Goal: Communication & Community: Answer question/provide support

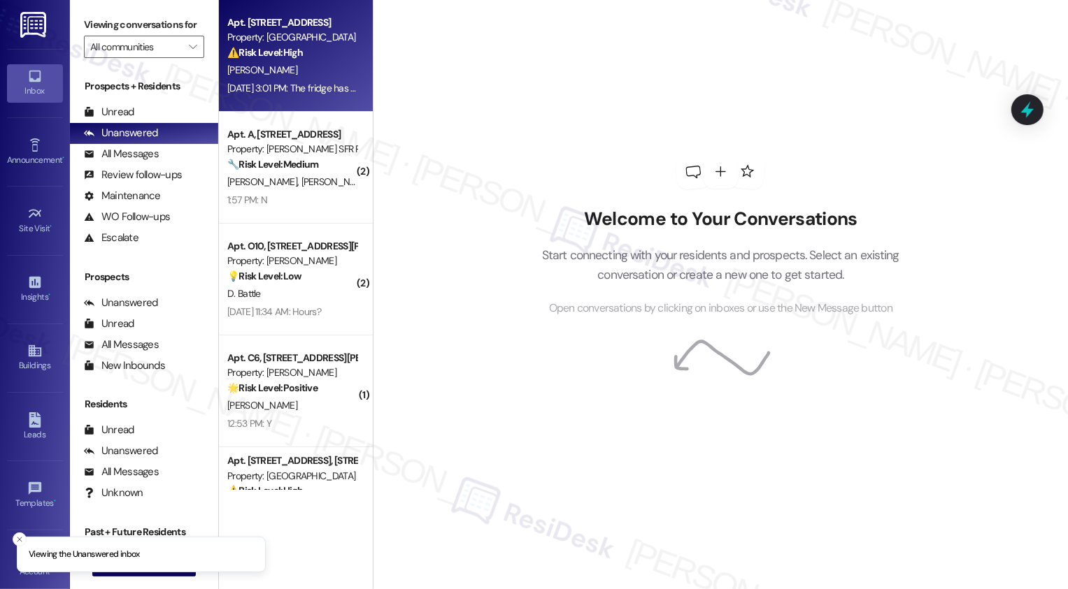
click at [282, 102] on div "Apt. Apt [STREET_ADDRESS] Property: Maple Place ⚠️ Risk Level: High The residen…" at bounding box center [296, 56] width 154 height 112
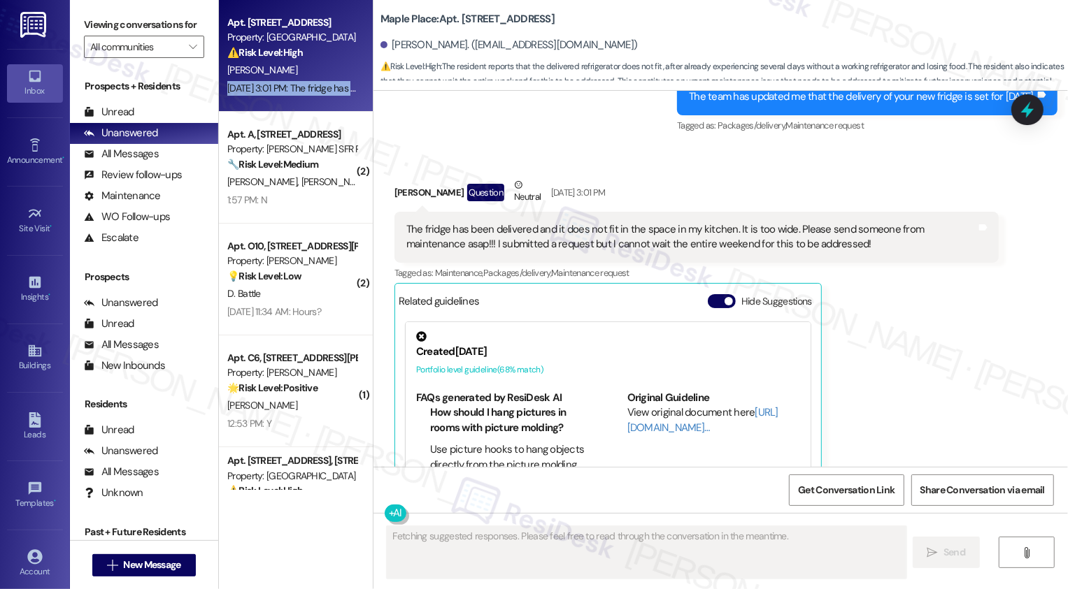
scroll to position [4946, 0]
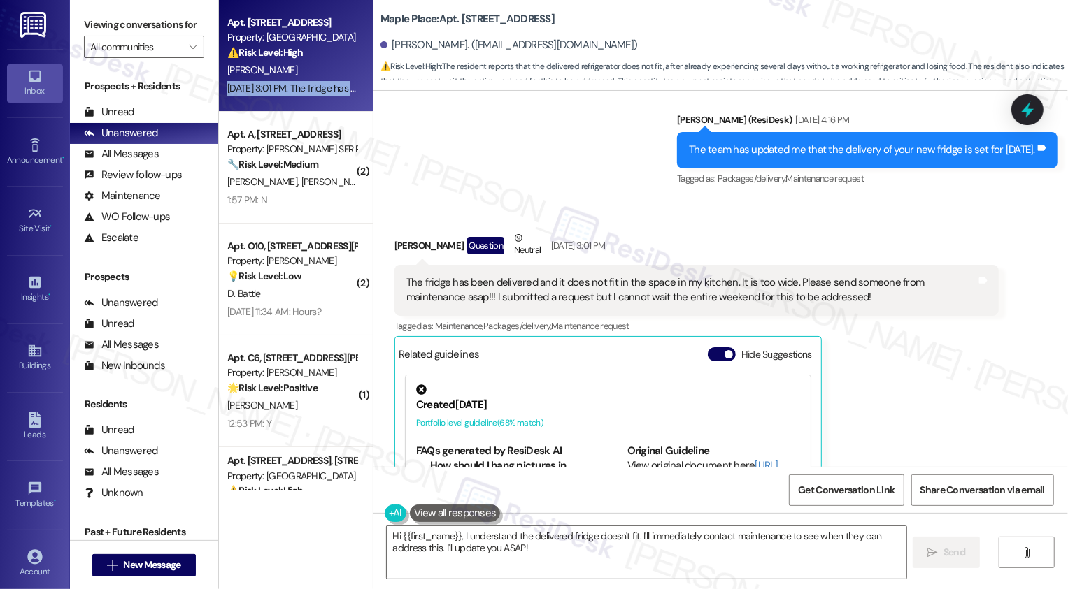
drag, startPoint x: 482, startPoint y: 18, endPoint x: 564, endPoint y: 24, distance: 82.7
click at [564, 24] on div "Maple Place: Apt. [STREET_ADDRESS]" at bounding box center [520, 18] width 280 height 17
copy b "[STREET_ADDRESS]"
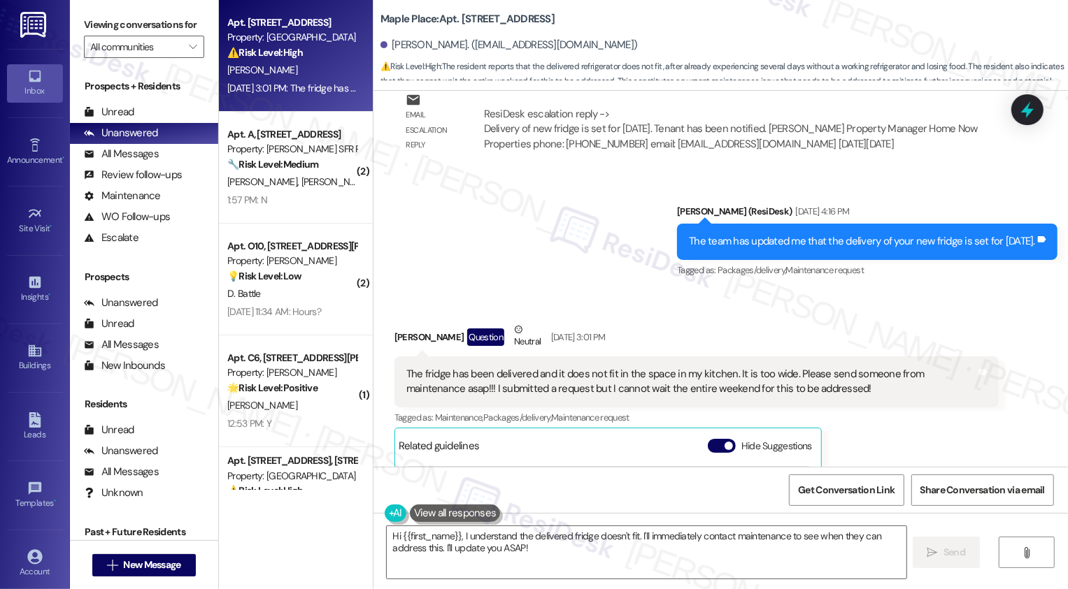
scroll to position [4853, 0]
copy b "[STREET_ADDRESS]"
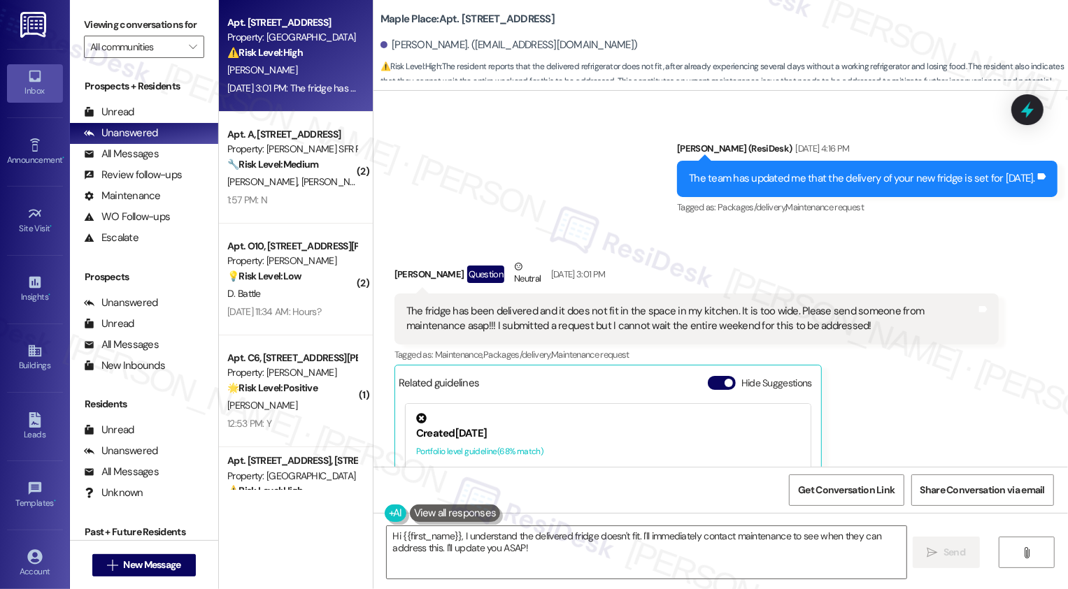
scroll to position [4862, 0]
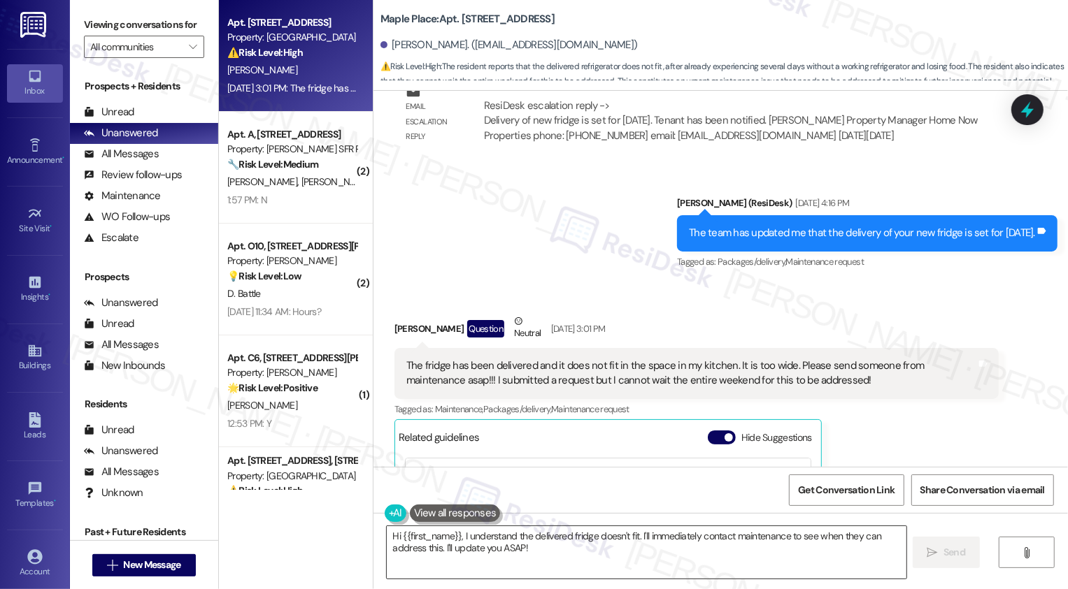
click at [526, 557] on textarea "Hi {{first_name}}, I understand the delivered fridge doesn't fit. I'll immediat…" at bounding box center [646, 552] width 519 height 52
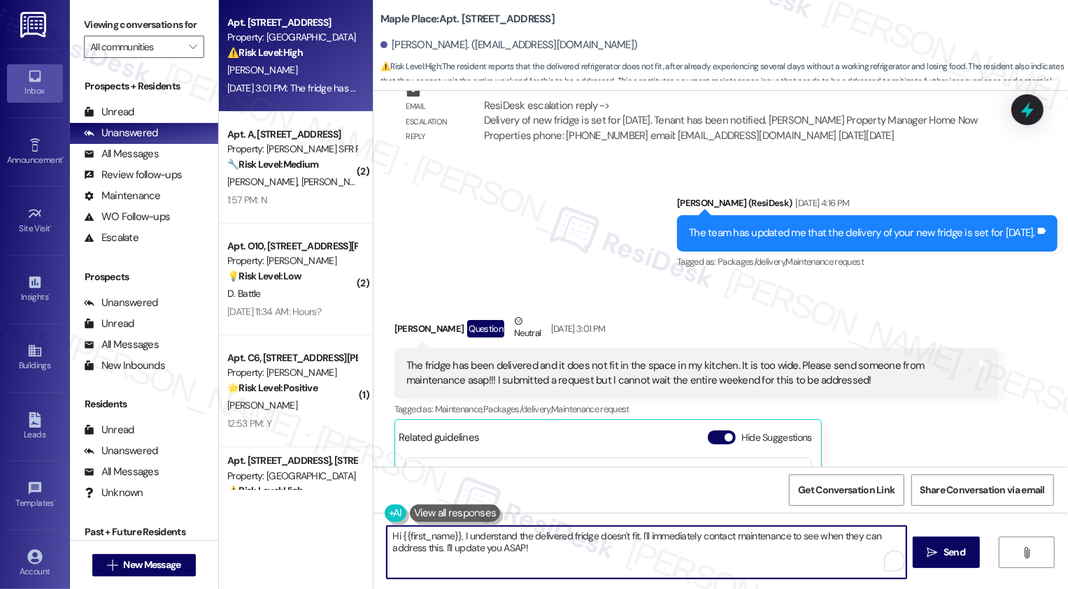
click at [607, 557] on textarea "Hi {{first_name}}, I understand the delivered fridge doesn't fit. I'll immediat…" at bounding box center [646, 552] width 519 height 52
drag, startPoint x: 646, startPoint y: 554, endPoint x: 652, endPoint y: 563, distance: 11.6
click at [652, 563] on textarea "Hi {{first_name}}, I understand the delivered fridge doesn't fit. I'll immediat…" at bounding box center [646, 552] width 519 height 52
type textarea "Hi {{first_name}}, I understand the delivered fridge doesn't fit. I'm so sorry …"
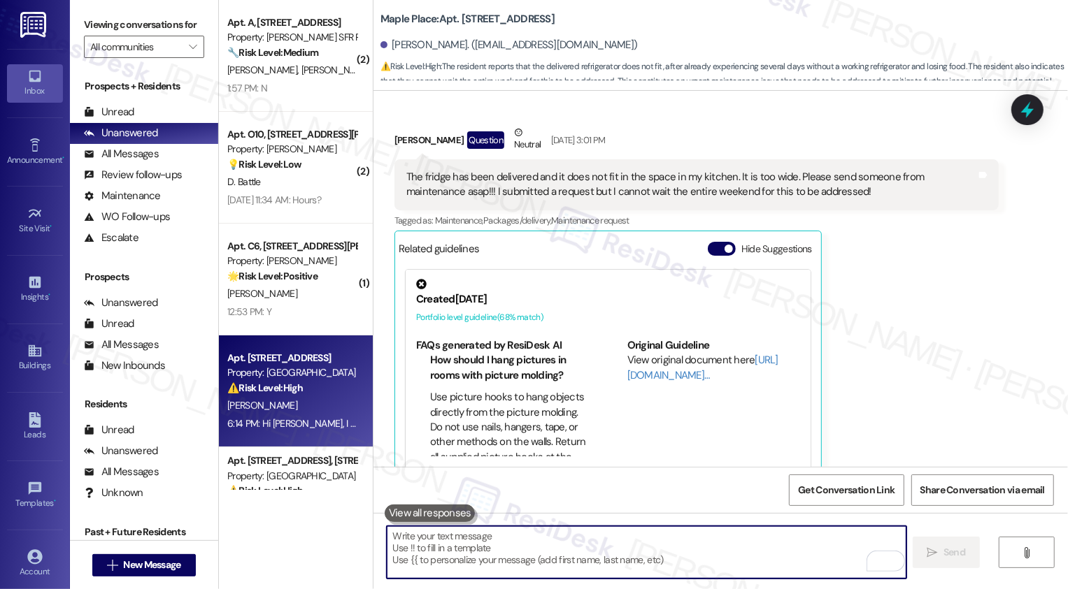
scroll to position [44, 0]
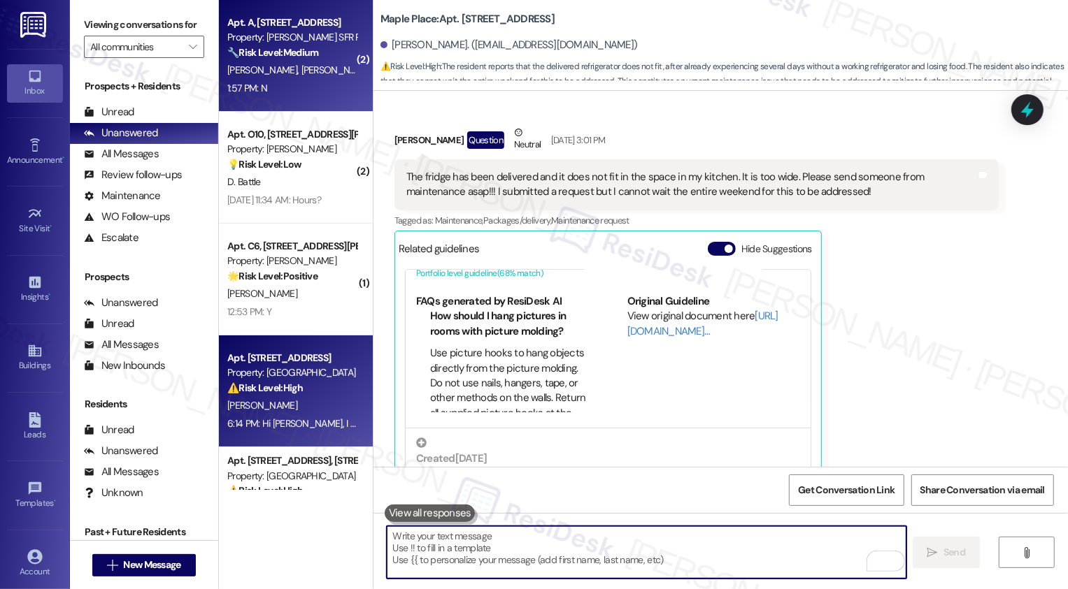
click at [326, 110] on div "Apt. A, [STREET_ADDRESS] Property: [PERSON_NAME] SFR Portfolio 🔧 Risk Level: Me…" at bounding box center [296, 56] width 154 height 112
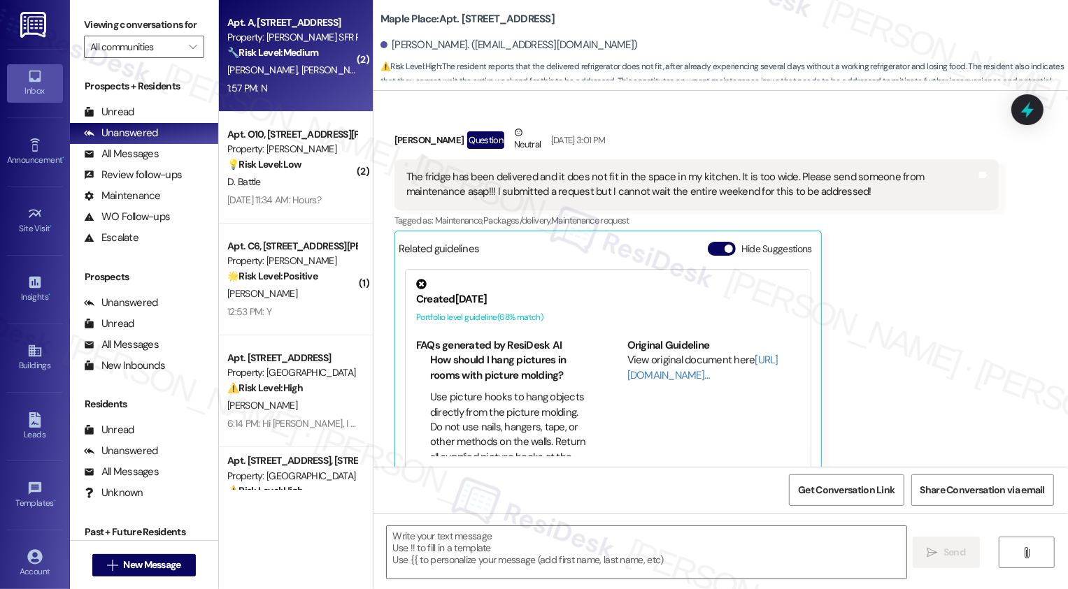
click at [326, 110] on div "Apt. A, [STREET_ADDRESS] Property: [PERSON_NAME] SFR Portfolio 🔧 Risk Level: Me…" at bounding box center [296, 56] width 154 height 112
type textarea "Fetching suggested responses. Please feel free to read through the conversation…"
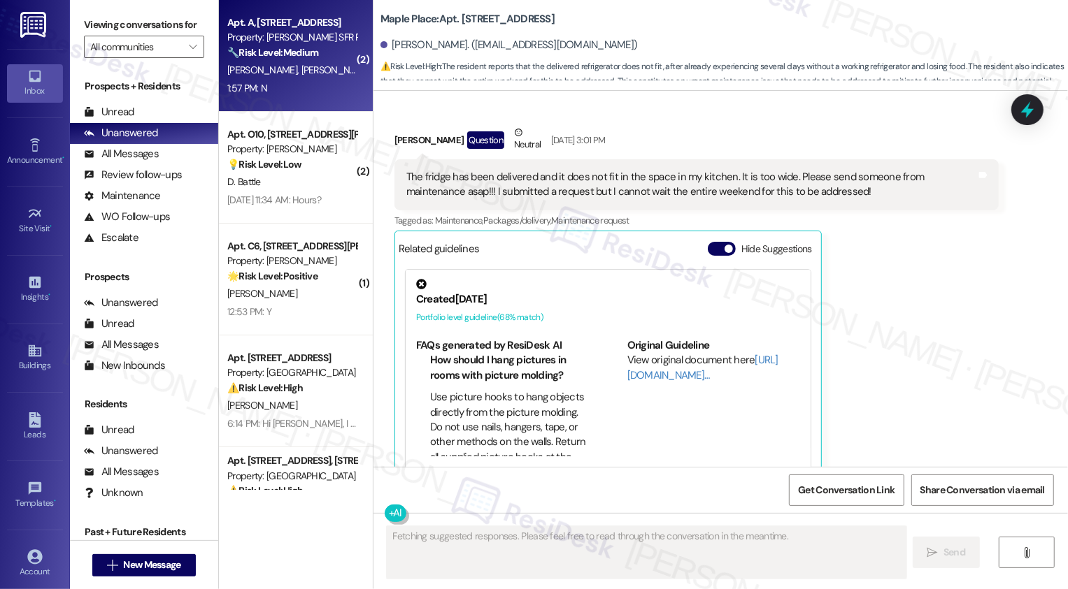
click at [326, 110] on div "Apt. A, [STREET_ADDRESS] Property: [PERSON_NAME] SFR Portfolio 🔧 Risk Level: Me…" at bounding box center [296, 56] width 154 height 112
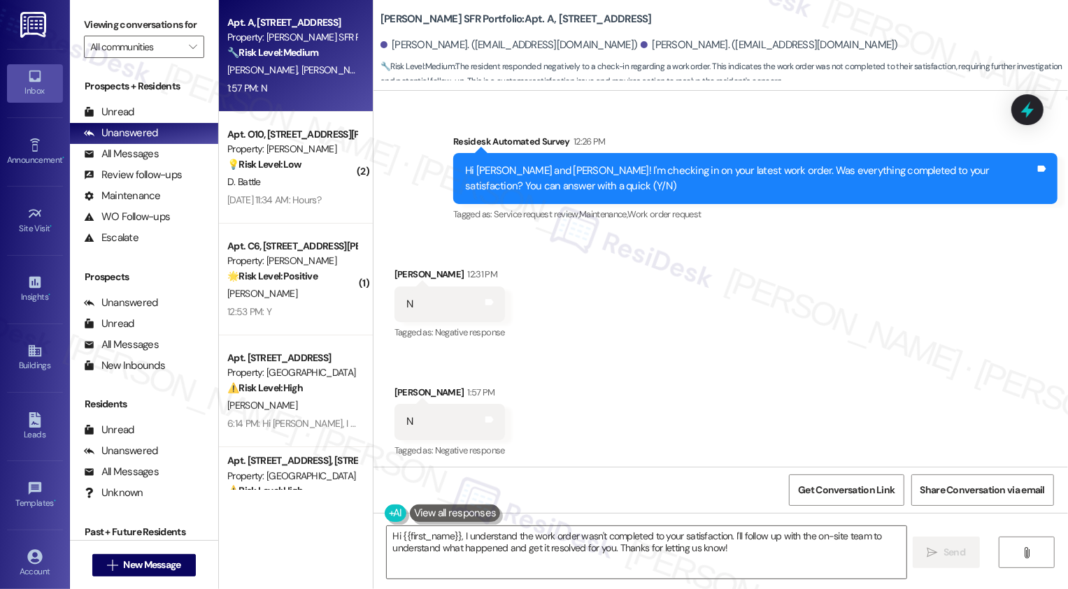
scroll to position [431, 0]
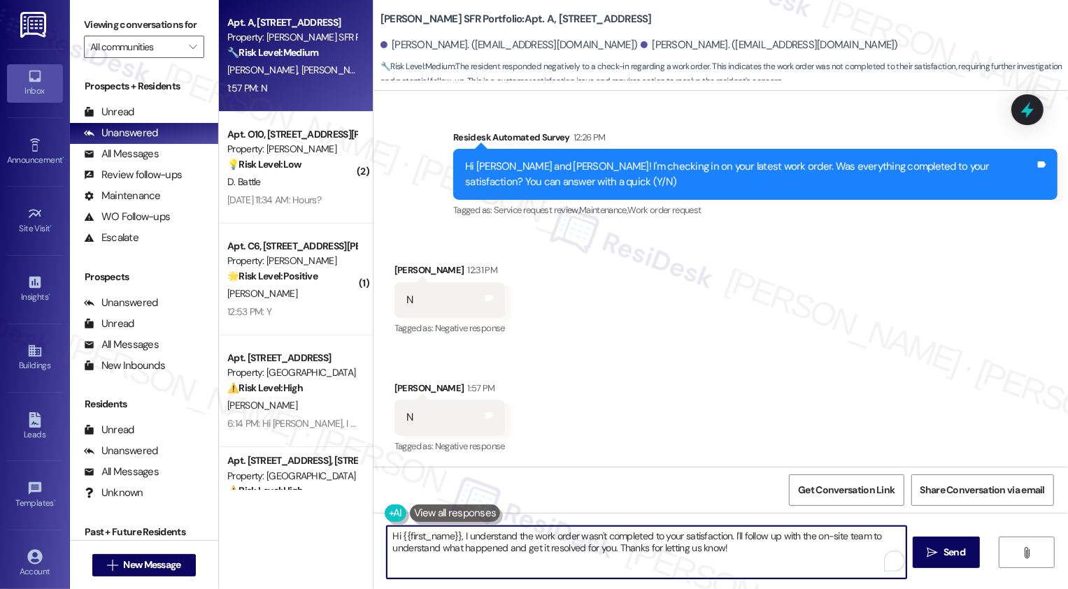
drag, startPoint x: 725, startPoint y: 534, endPoint x: 758, endPoint y: 570, distance: 48.5
click at [757, 570] on textarea "Hi {{first_name}}, I understand the work order wasn't completed to your satisfa…" at bounding box center [646, 552] width 519 height 52
type textarea "Hi {{first_name}}, I understand the work order wasn't completed to your satisfa…"
click at [967, 547] on span "Send" at bounding box center [953, 552] width 27 height 15
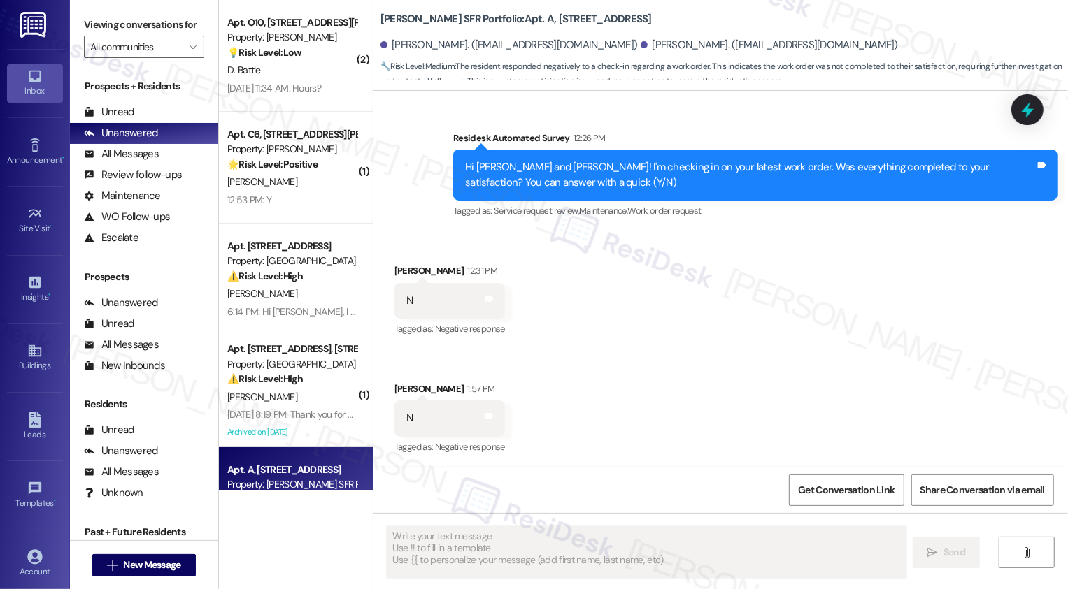
scroll to position [543, 0]
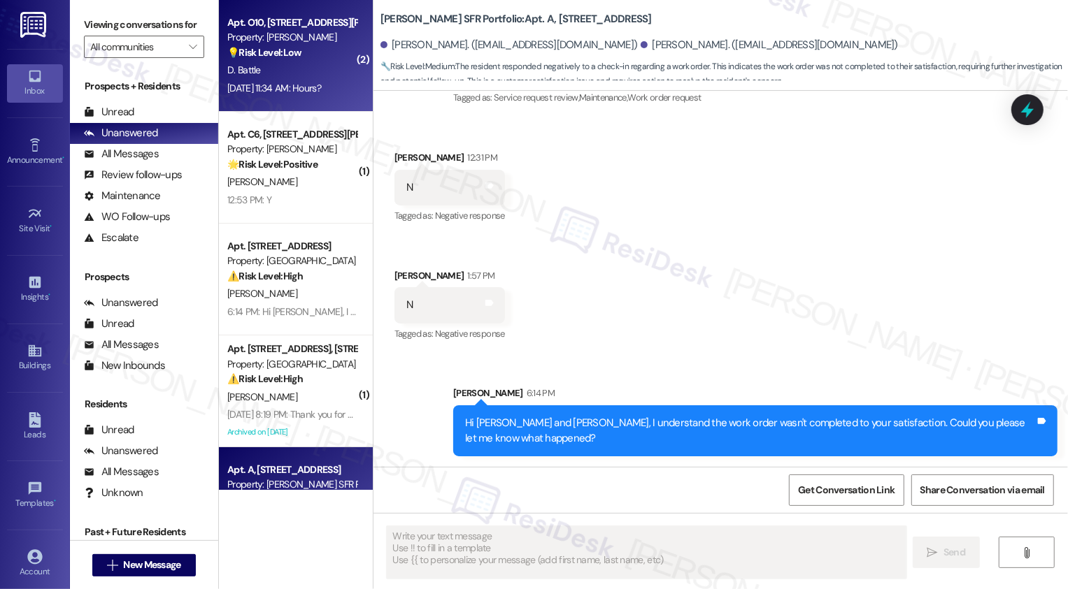
click at [315, 60] on div "💡 Risk Level: Low The resident is asking about office hours. This is a non-esse…" at bounding box center [291, 52] width 129 height 15
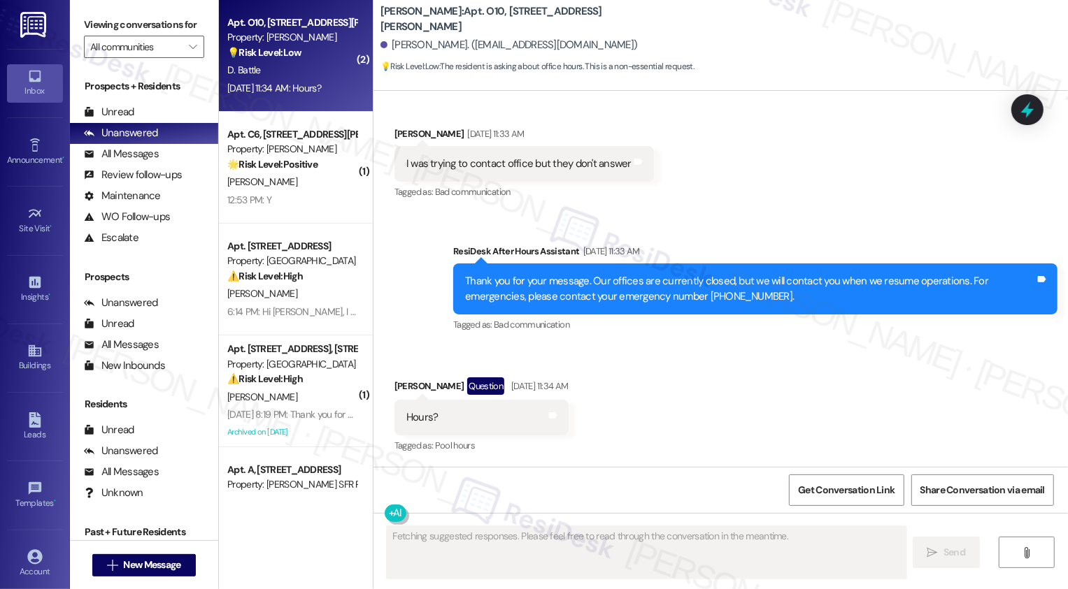
click at [315, 60] on div "💡 Risk Level: Low The resident is asking about office hours. This is a non-esse…" at bounding box center [291, 52] width 129 height 15
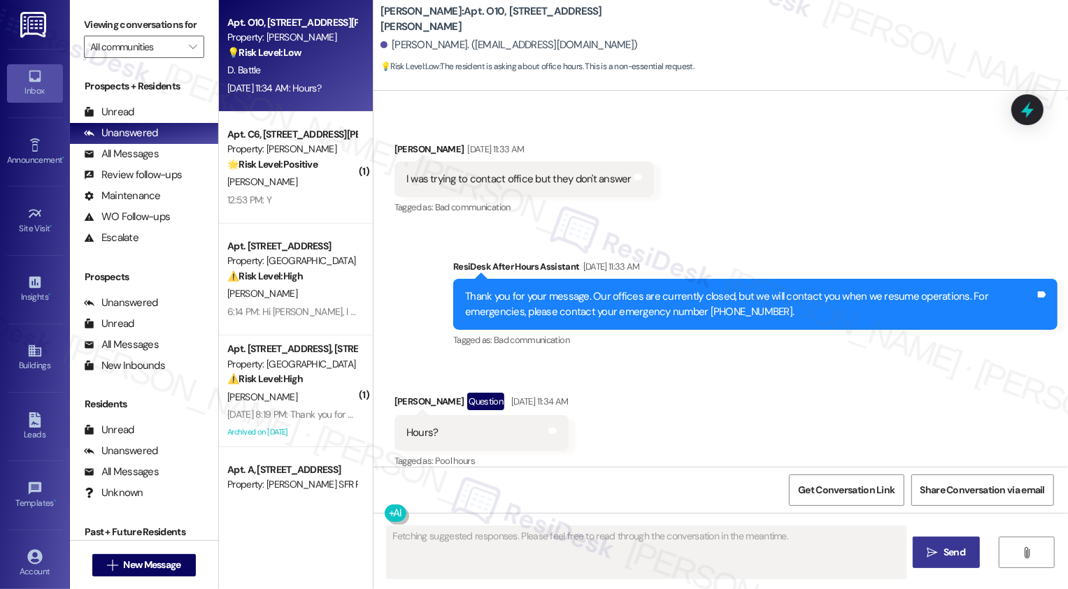
click at [315, 60] on div "💡 Risk Level: Low The resident is asking about office hours. This is a non-esse…" at bounding box center [291, 52] width 129 height 15
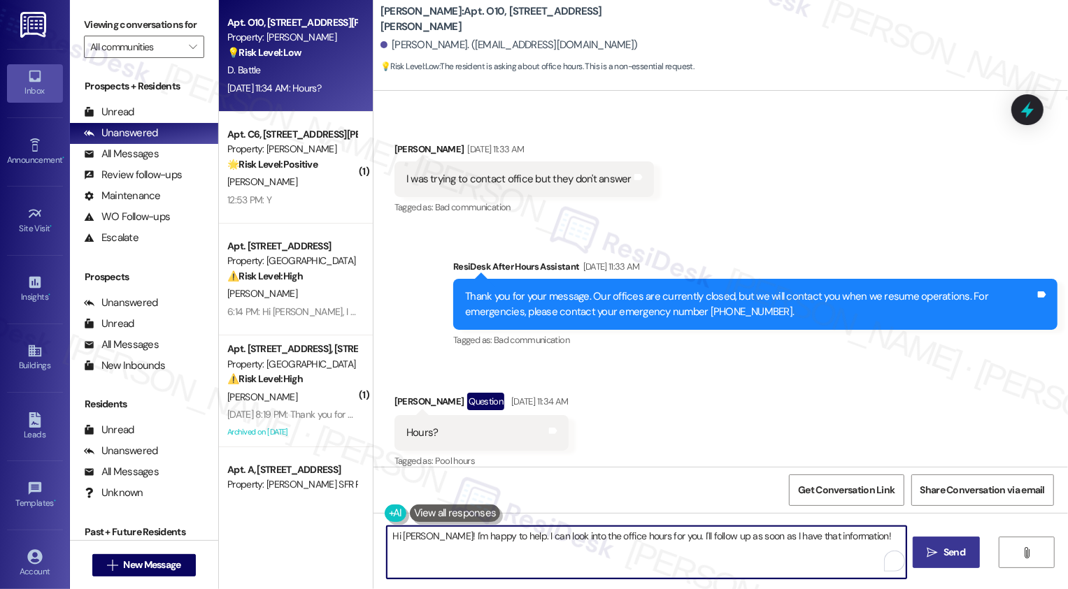
drag, startPoint x: 443, startPoint y: 536, endPoint x: 496, endPoint y: 577, distance: 66.7
click at [496, 577] on textarea "Hi [PERSON_NAME]! I'm happy to help. I can look into the office hours for you. …" at bounding box center [646, 552] width 519 height 52
click at [588, 538] on textarea "Hi [PERSON_NAME], thanks for reaching out! Apologies but I am typically away on…" at bounding box center [646, 552] width 519 height 52
click at [715, 537] on textarea "Hi [PERSON_NAME], thanks for reaching out! Apologies, but I am typically away o…" at bounding box center [646, 552] width 519 height 52
click at [720, 535] on textarea "Hi [PERSON_NAME], thanks for reaching out! Apologies, but I am typically away o…" at bounding box center [646, 552] width 519 height 52
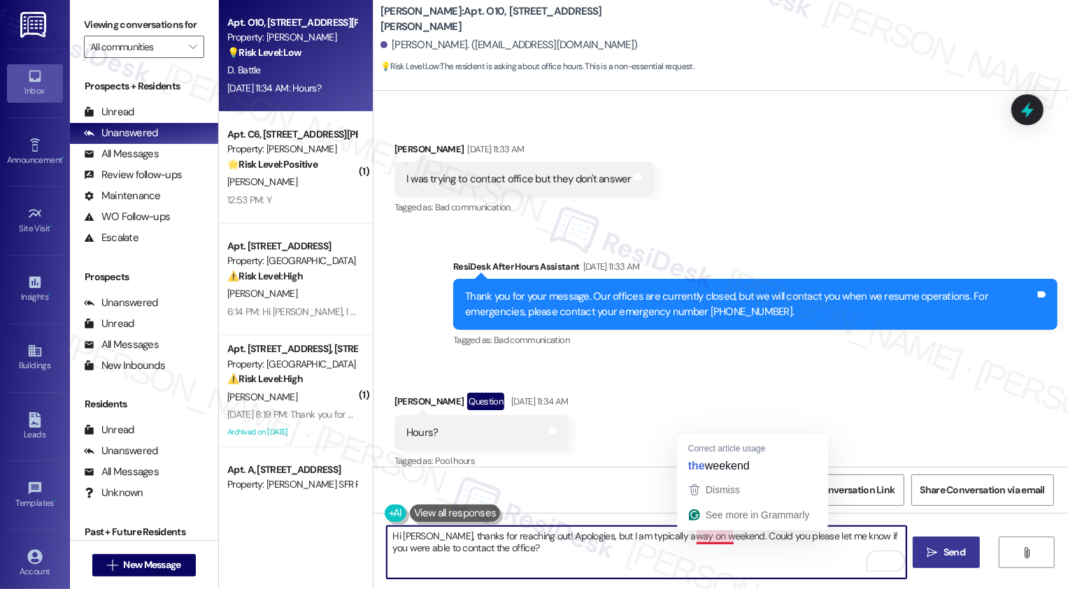
click at [724, 537] on textarea "Hi [PERSON_NAME], thanks for reaching out! Apologies, but I am typically away o…" at bounding box center [646, 552] width 519 height 52
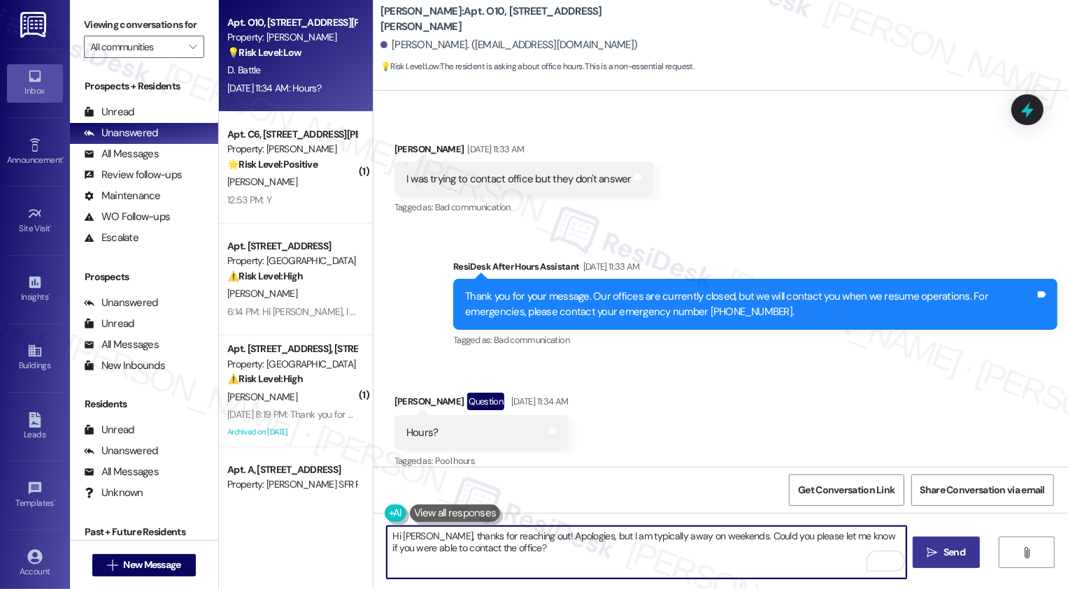
click at [721, 558] on textarea "Hi [PERSON_NAME], thanks for reaching out! Apologies, but I am typically away o…" at bounding box center [646, 552] width 519 height 52
type textarea "Hi [PERSON_NAME], thanks for reaching out! Apologies, but I am typically away o…"
click at [935, 556] on icon "" at bounding box center [932, 552] width 10 height 11
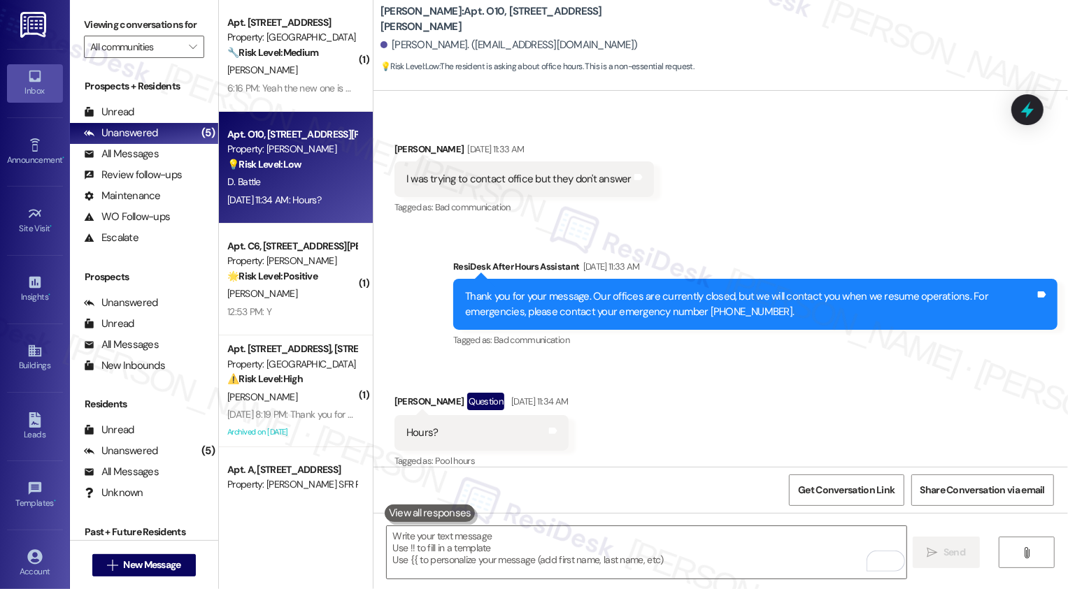
scroll to position [244, 0]
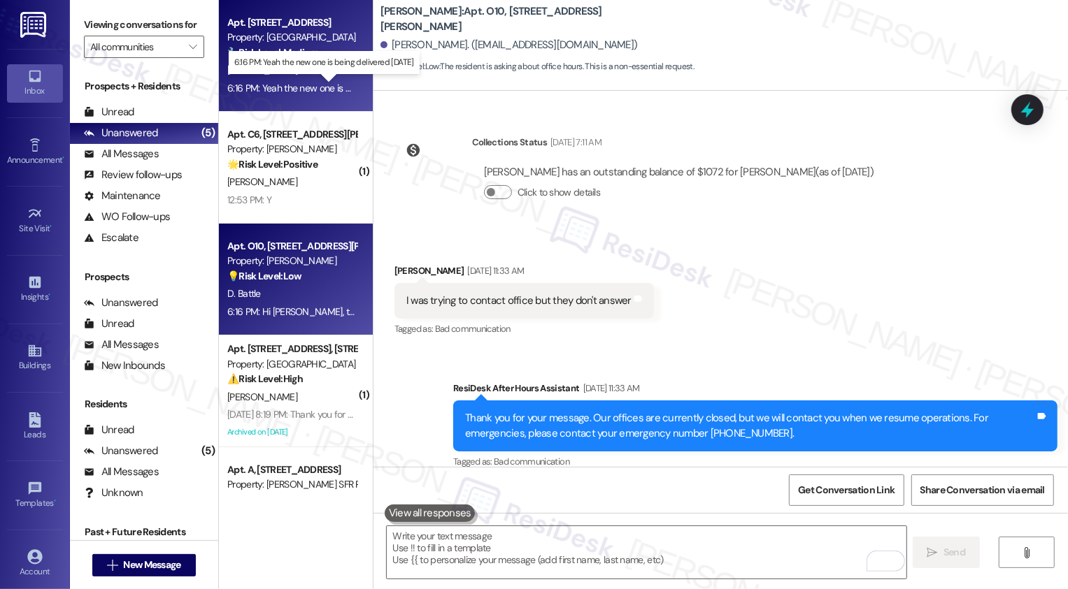
click at [310, 89] on div "6:16 PM: Yeah the new one is being delivered [DATE] 6:16 PM: Yeah the new one i…" at bounding box center [331, 88] width 208 height 13
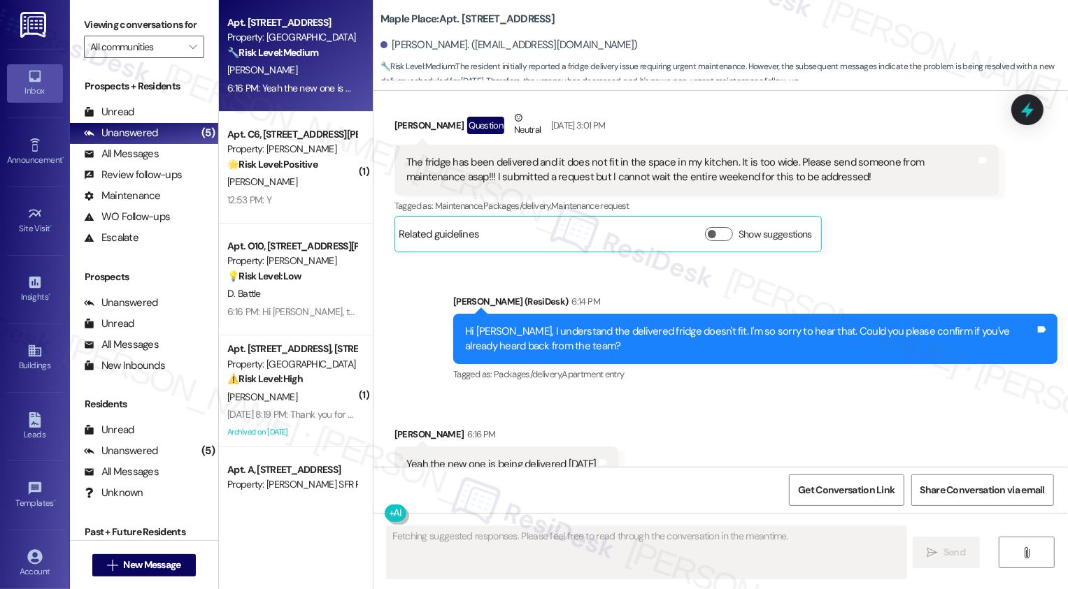
scroll to position [5067, 0]
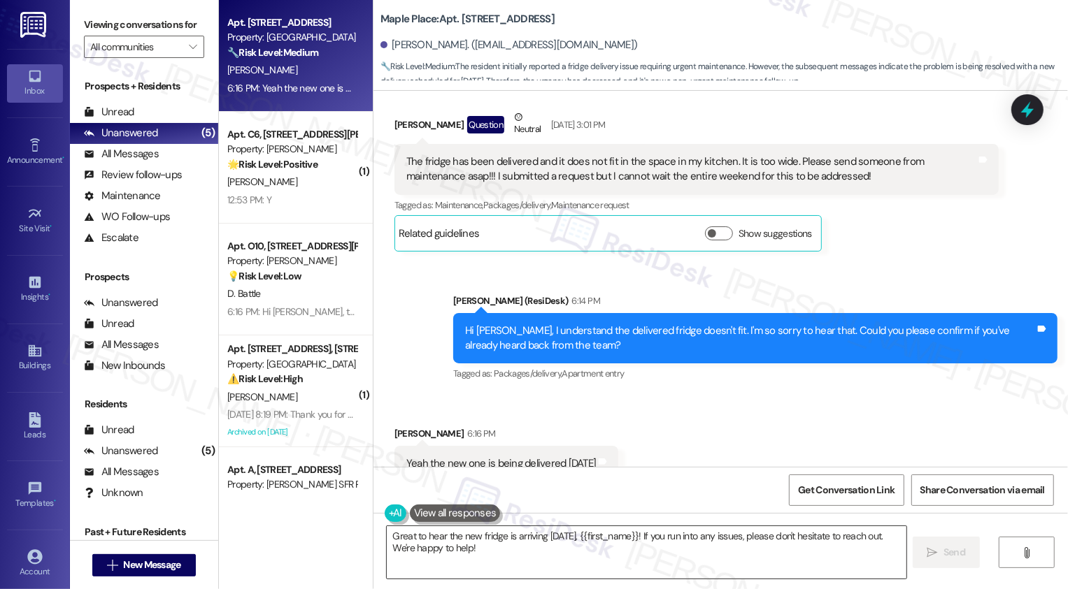
click at [626, 571] on textarea "Great to hear the new fridge is arriving [DATE], {{first_name}}! If you run int…" at bounding box center [646, 552] width 519 height 52
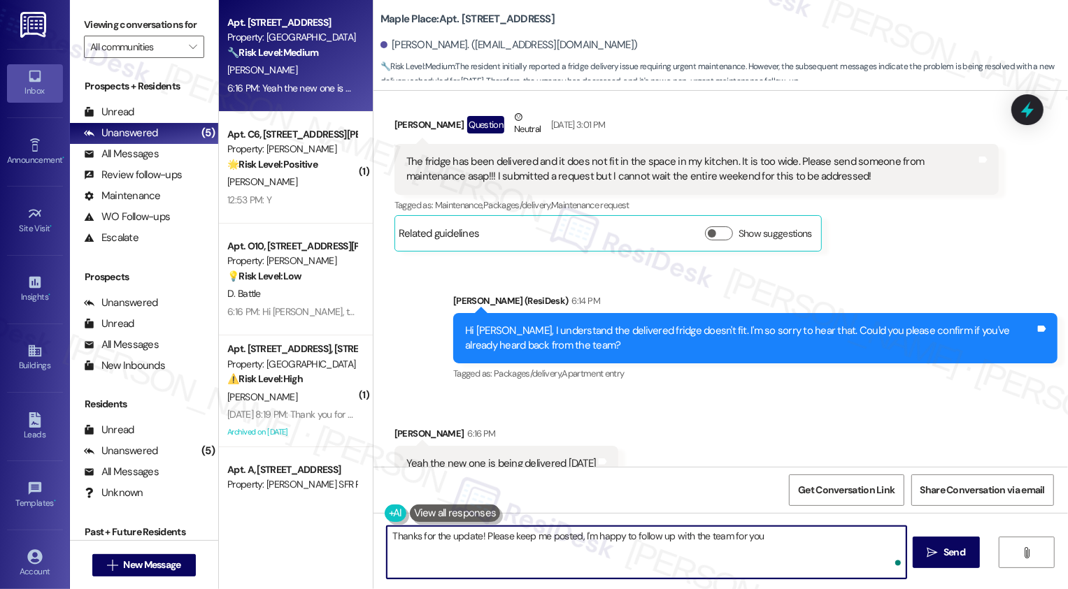
type textarea "Thanks for the update! Please keep me posted, I'm happy to follow up with the t…"
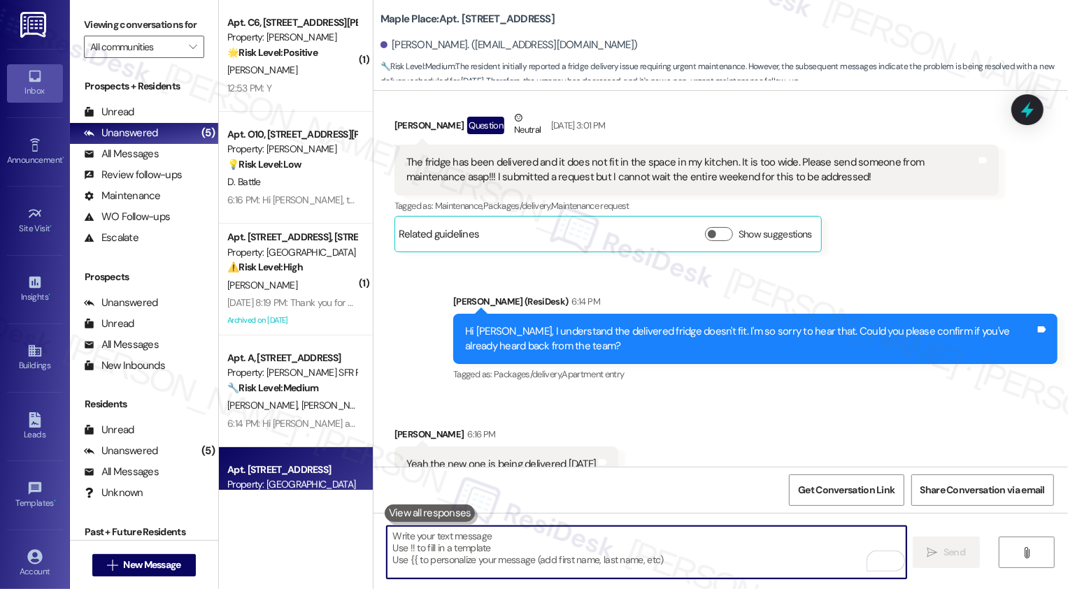
scroll to position [5164, 0]
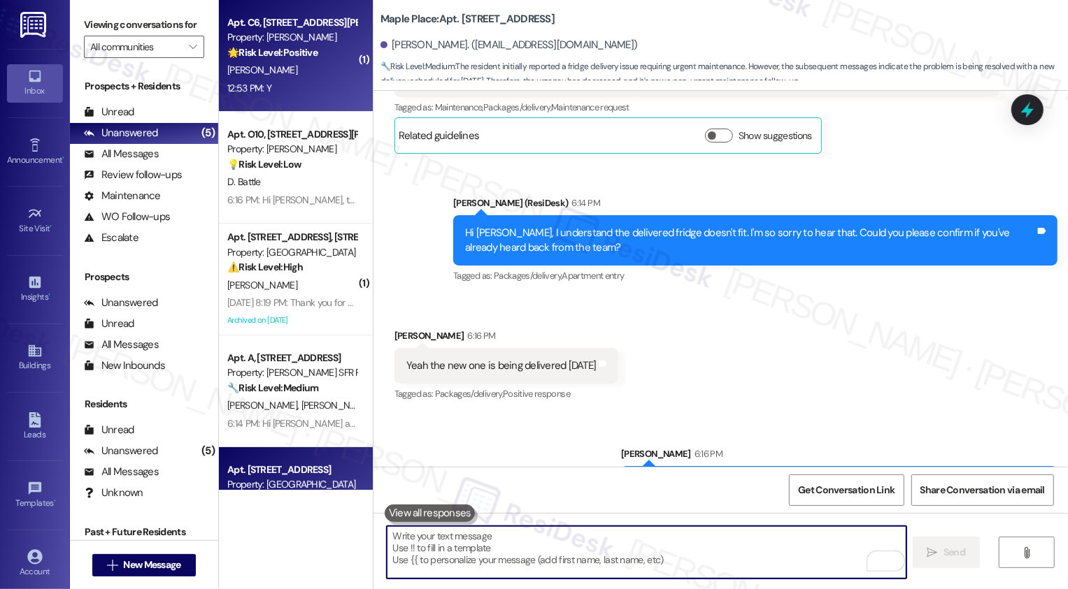
click at [292, 105] on div "Apt. C6, [STREET_ADDRESS][PERSON_NAME] Property: [PERSON_NAME] 🌟 Risk Level: Po…" at bounding box center [296, 56] width 154 height 112
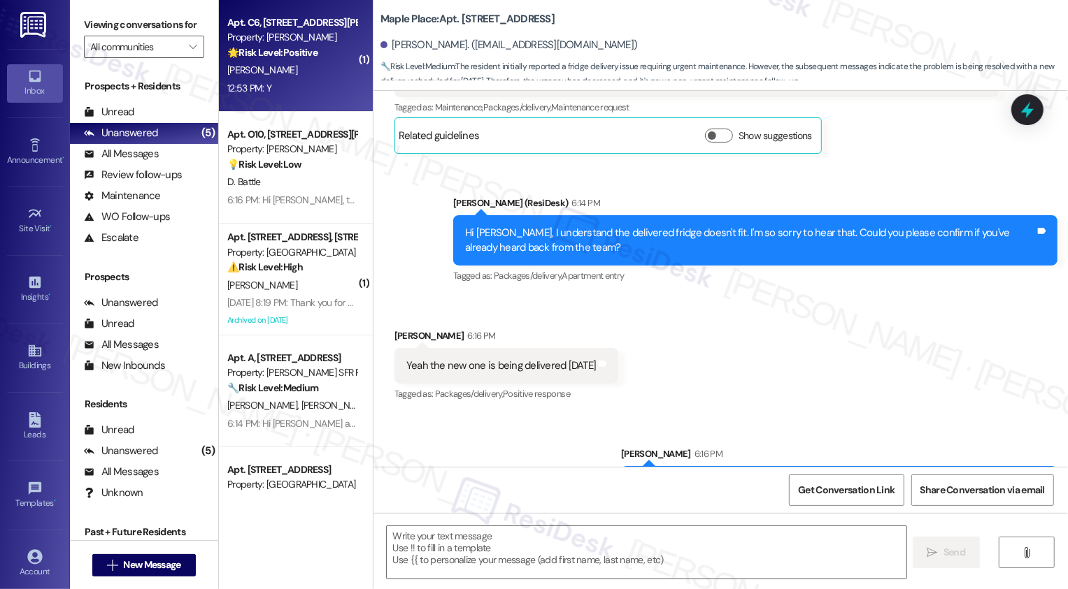
click at [292, 105] on div "Apt. C6, [STREET_ADDRESS][PERSON_NAME] Property: [PERSON_NAME] 🌟 Risk Level: Po…" at bounding box center [296, 56] width 154 height 112
type textarea "Fetching suggested responses. Please feel free to read through the conversation…"
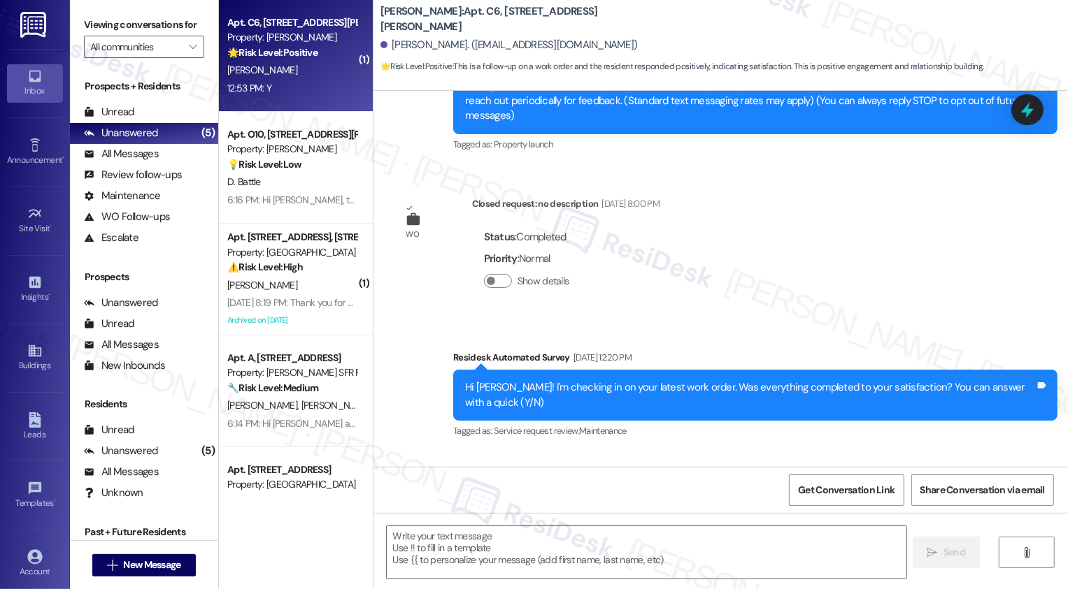
type textarea "Fetching suggested responses. Please feel free to read through the conversation…"
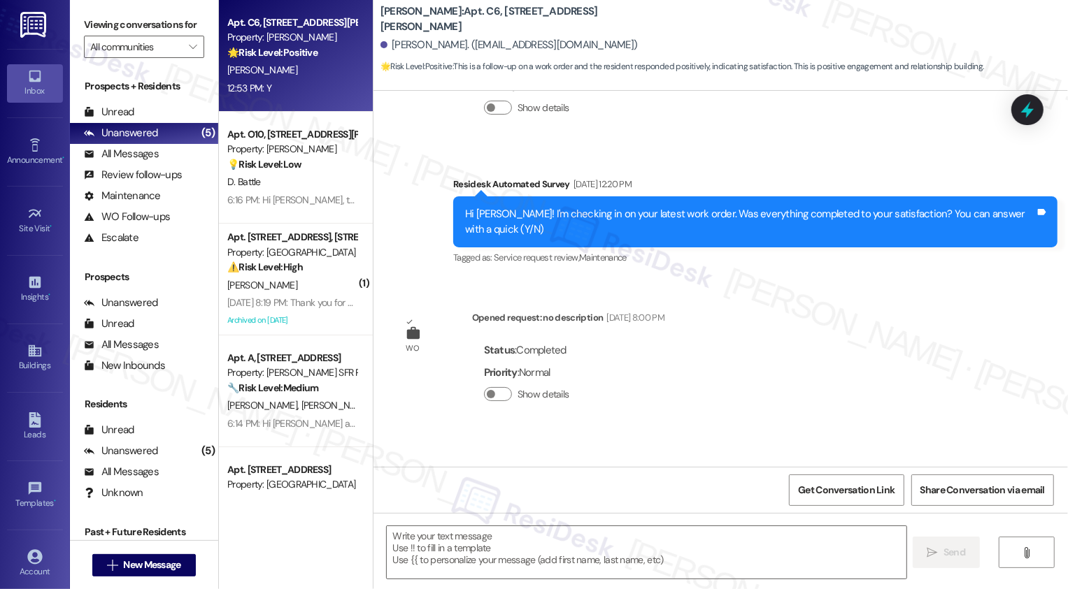
scroll to position [687, 0]
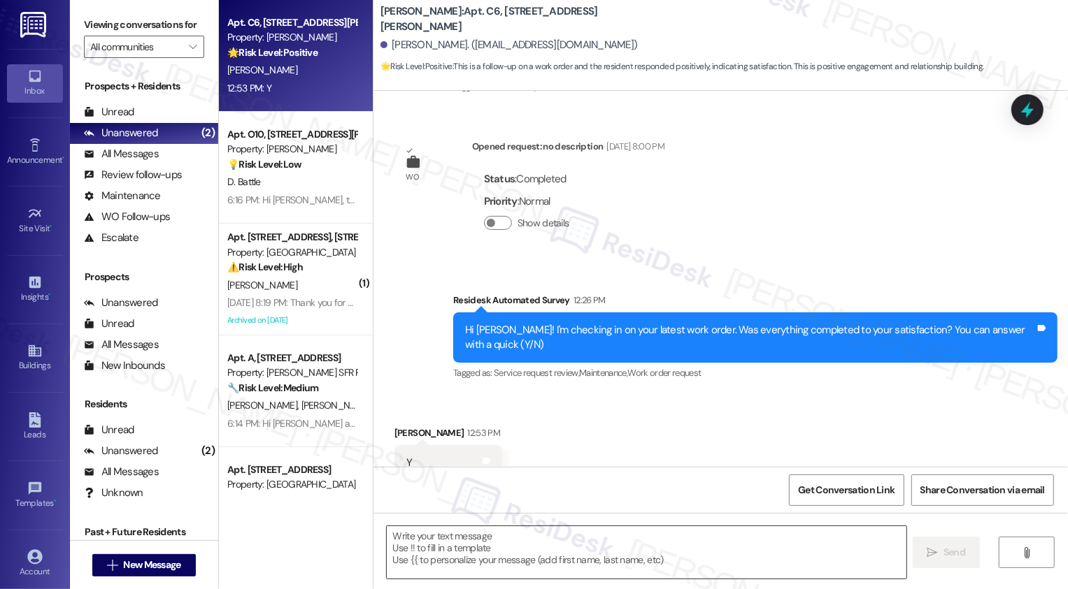
click at [624, 538] on textarea at bounding box center [646, 552] width 519 height 52
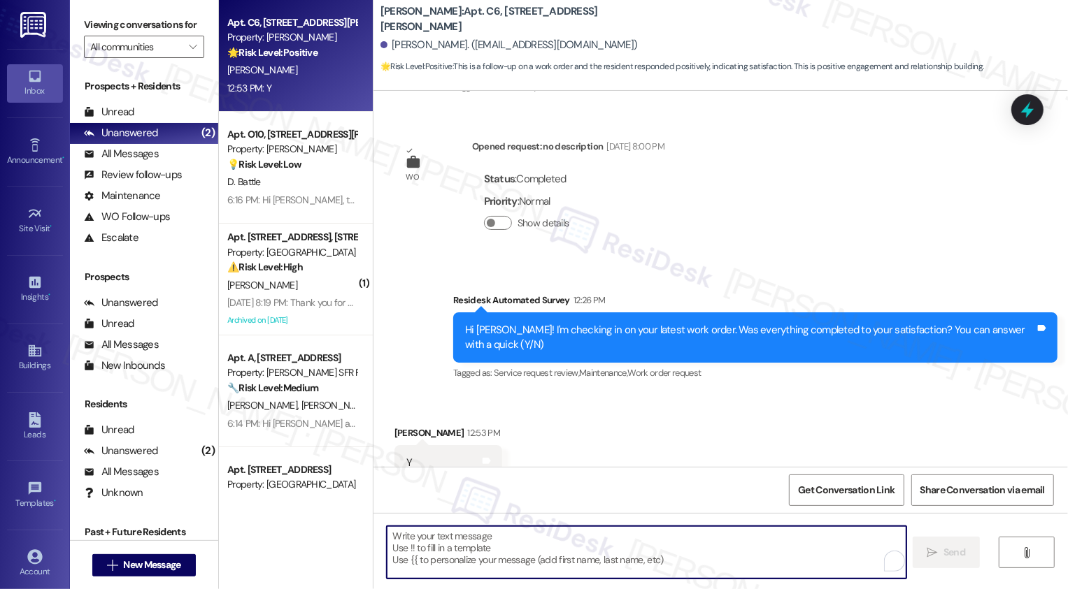
paste textarea "It's a pleasure to meet you, {{first_name}}! Thank you for confirming your work…"
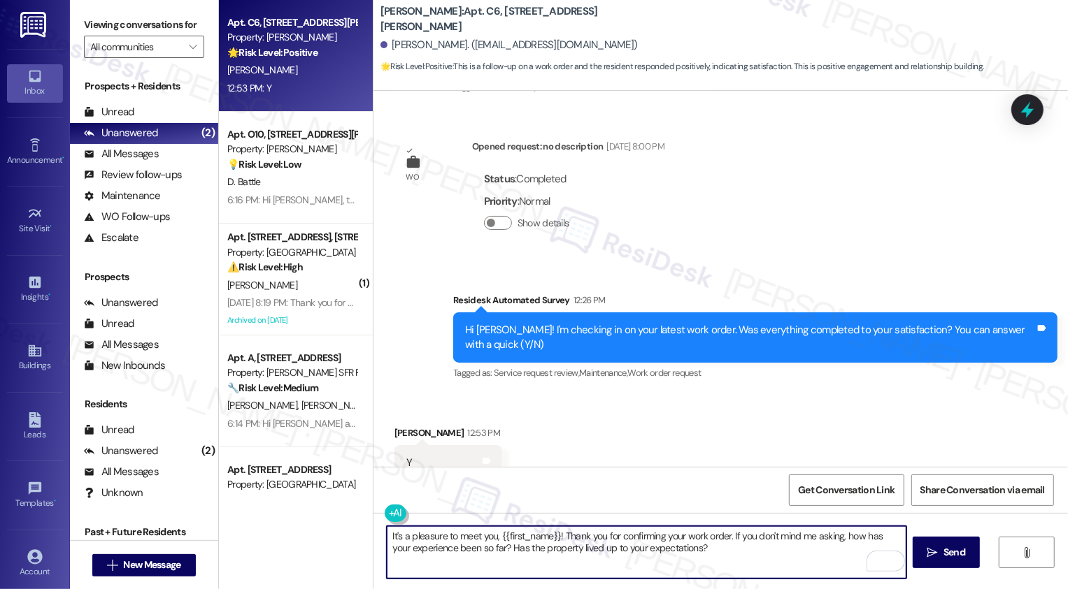
type textarea "It's a pleasure to meet you, {{first_name}}! Thank you for confirming your work…"
click at [954, 570] on div "It's a pleasure to meet you, {{first_name}}! Thank you for confirming your work…" at bounding box center [720, 565] width 694 height 105
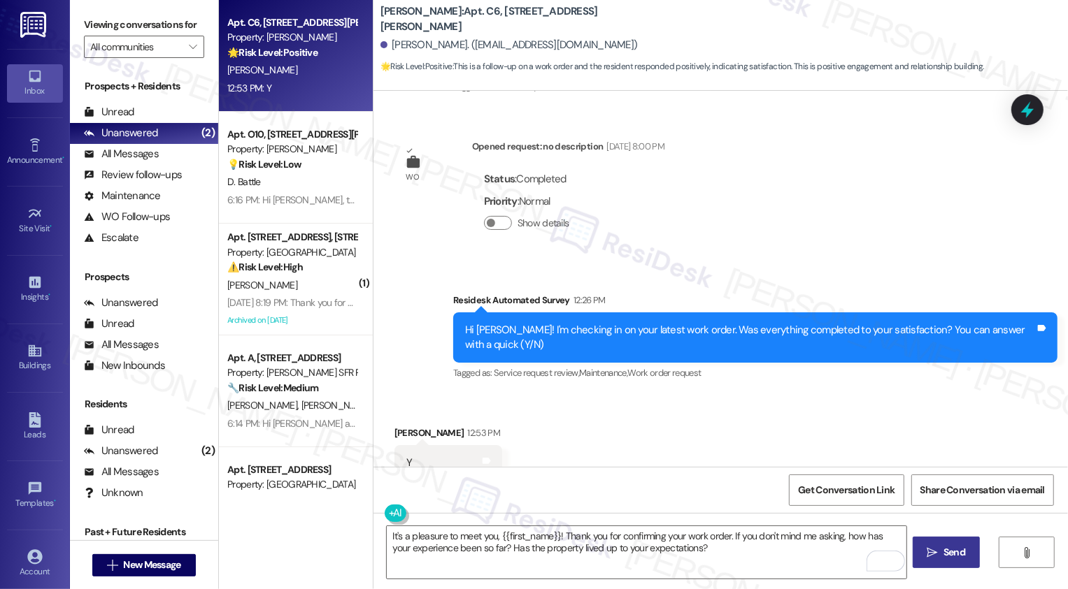
click at [949, 563] on button " Send" at bounding box center [946, 552] width 68 height 31
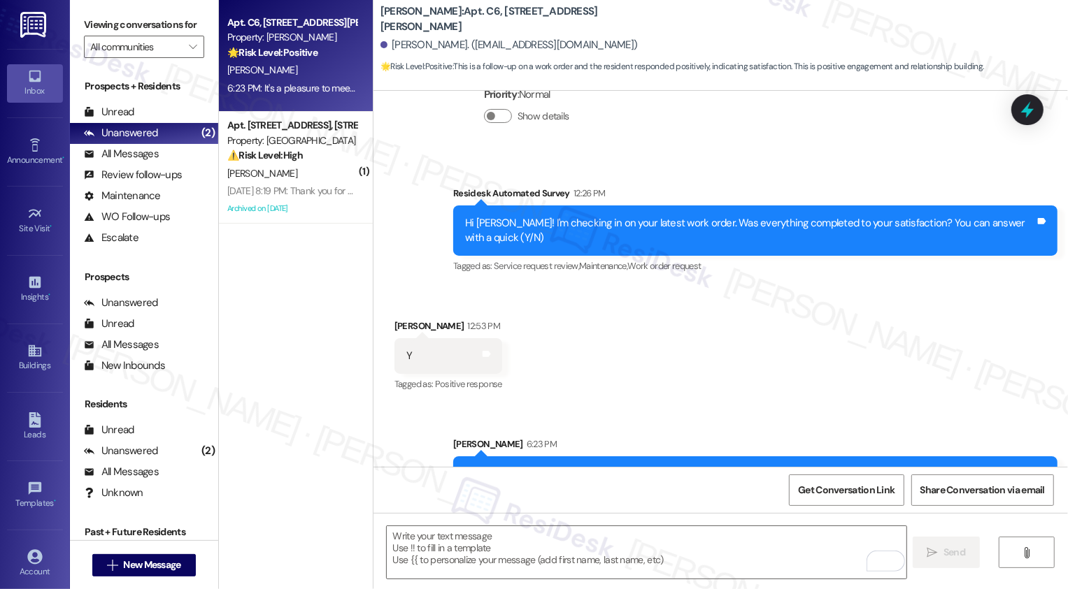
scroll to position [799, 0]
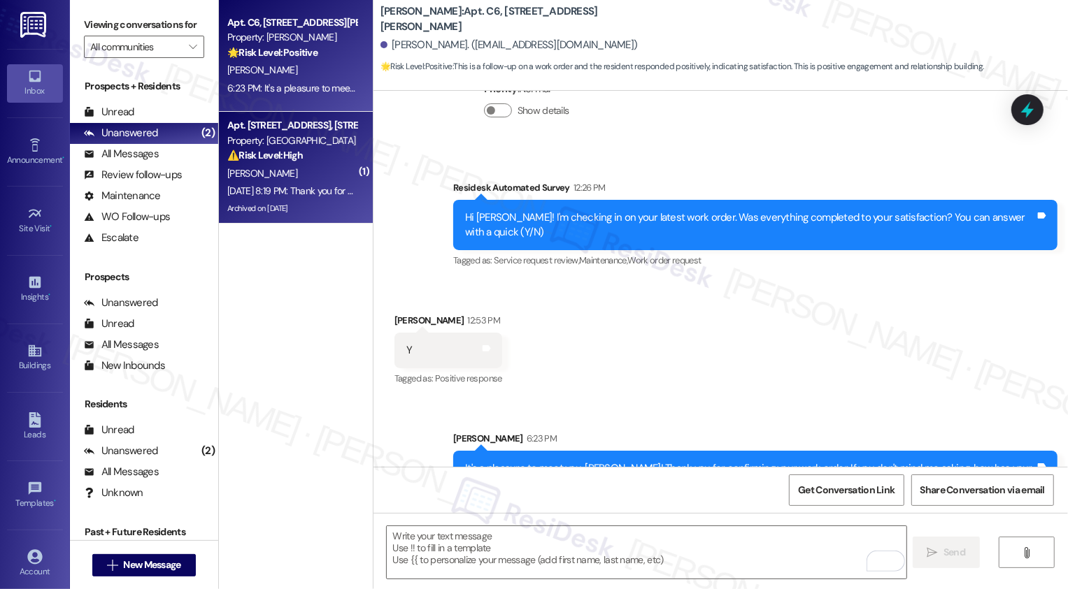
click at [287, 170] on div "[PERSON_NAME]" at bounding box center [292, 173] width 132 height 17
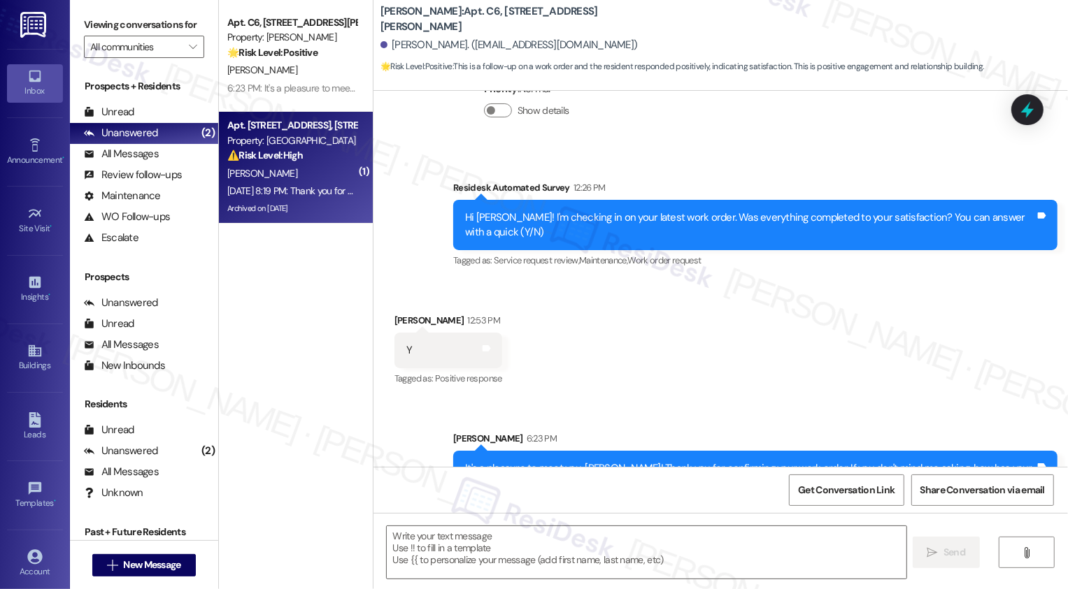
click at [287, 170] on div "[PERSON_NAME]" at bounding box center [292, 173] width 132 height 17
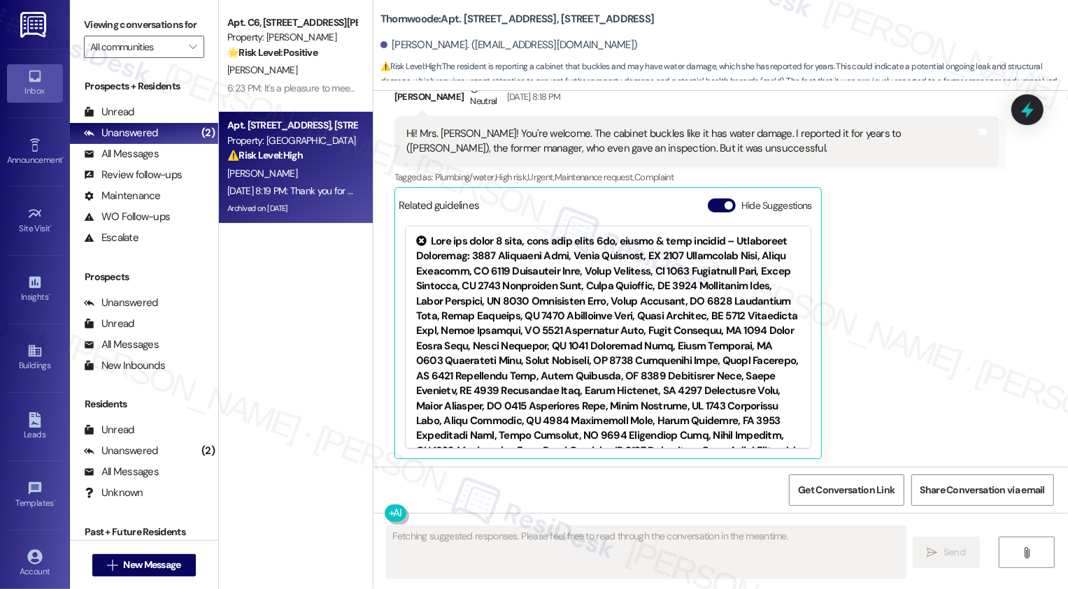
scroll to position [3741, 0]
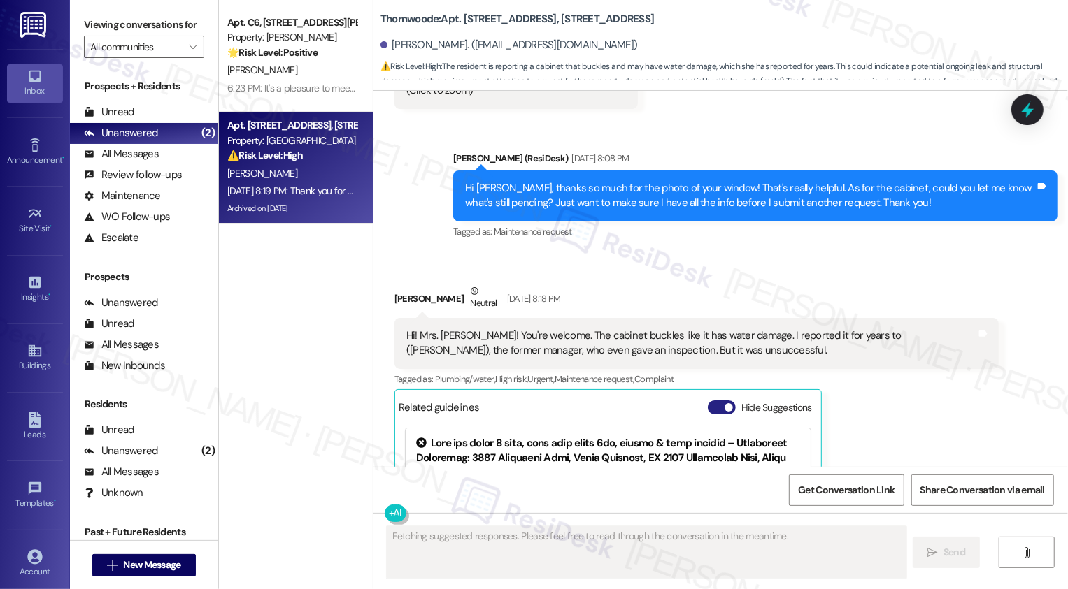
click at [724, 403] on span "button" at bounding box center [728, 407] width 8 height 8
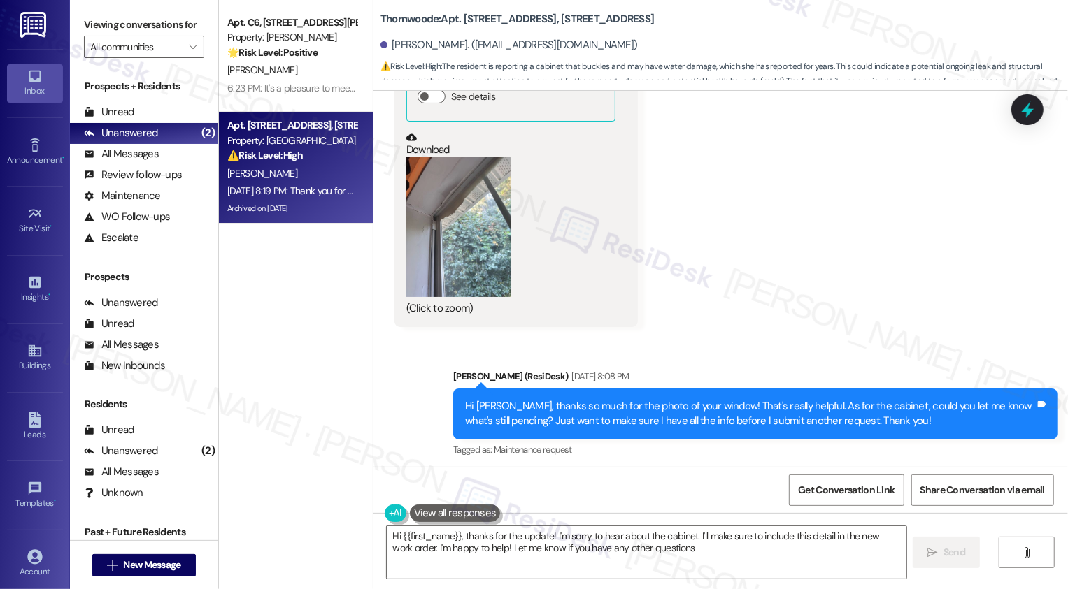
type textarea "Hi {{first_name}}, thanks for the update! I'm sorry to hear about the cabinet. …"
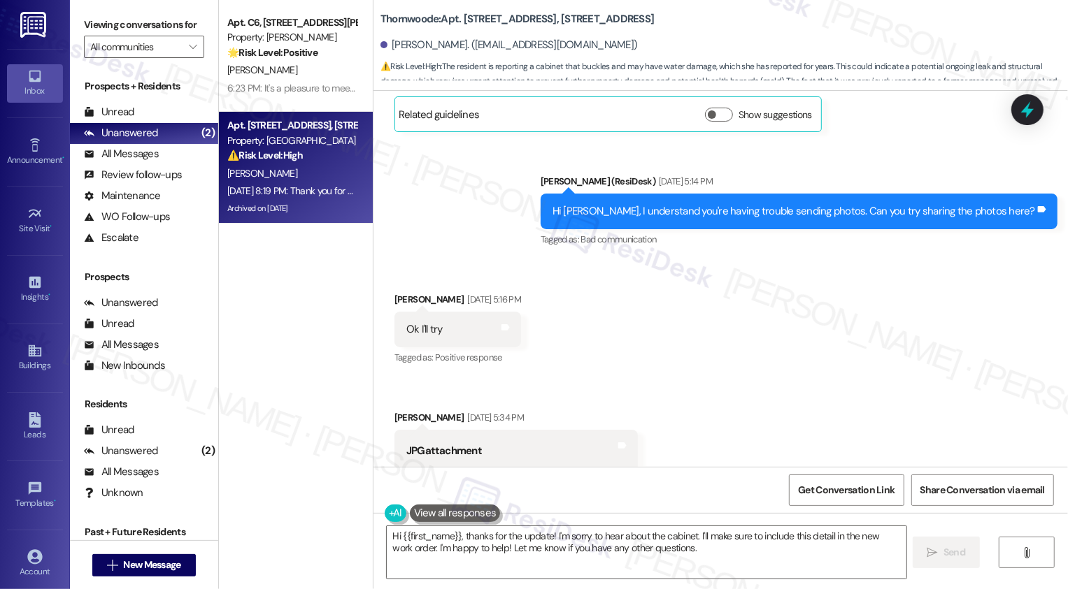
scroll to position [3144, 0]
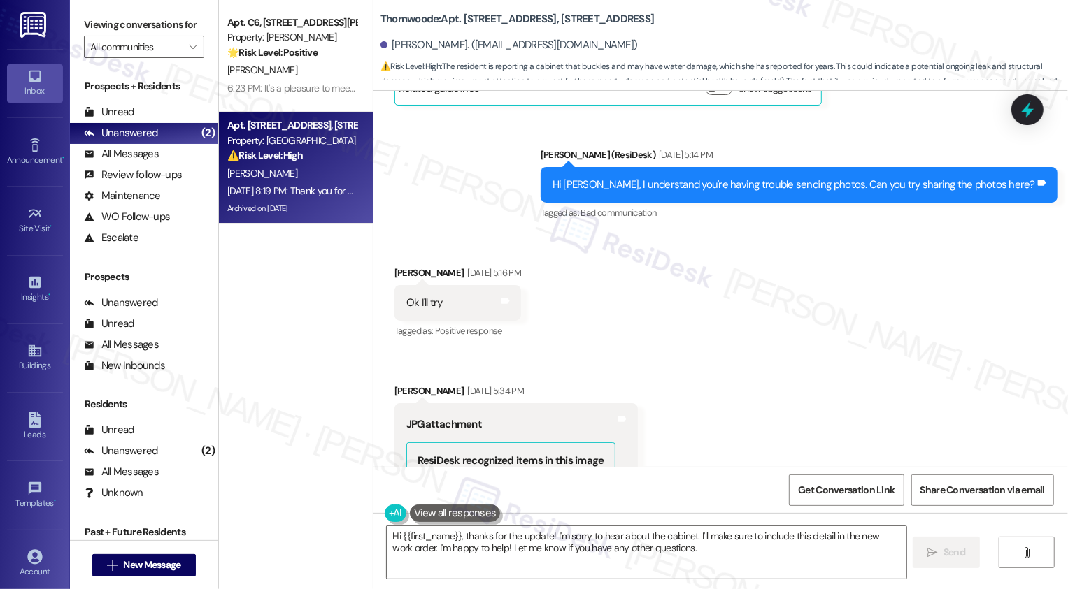
drag, startPoint x: 568, startPoint y: 11, endPoint x: 584, endPoint y: 26, distance: 21.8
click at [584, 27] on b "Thornwoode: Apt. [STREET_ADDRESS], [STREET_ADDRESS]" at bounding box center [517, 19] width 274 height 15
copy b "[STREET_ADDRESS]"
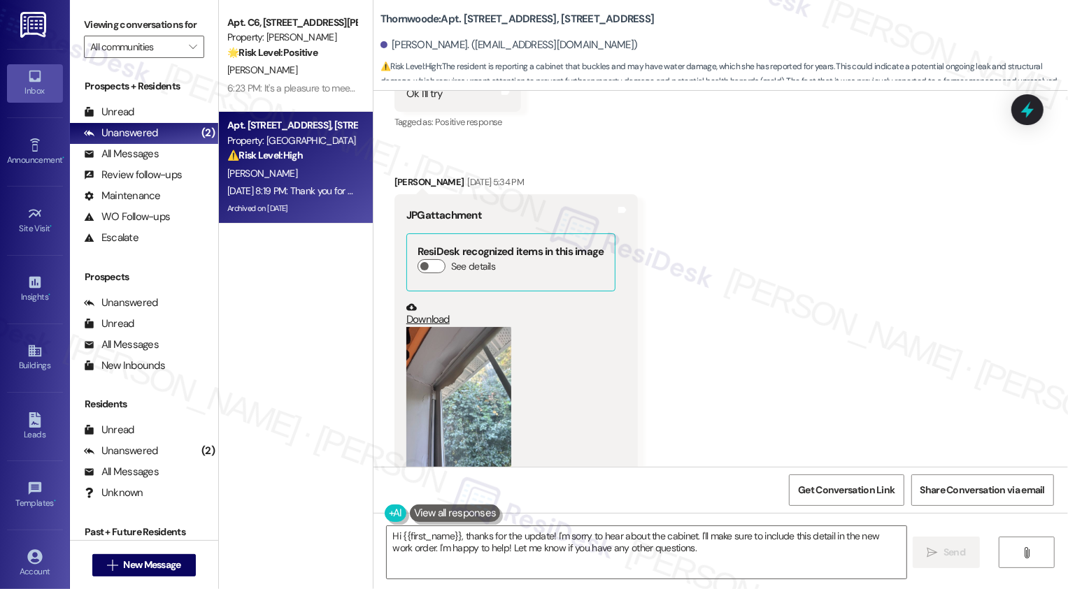
scroll to position [3416, 0]
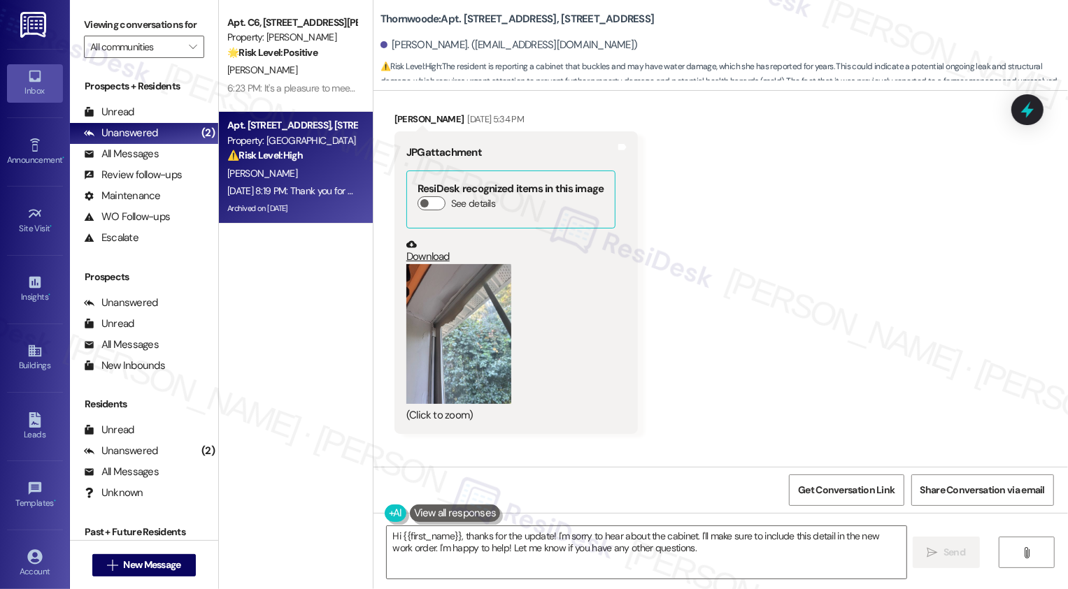
click at [418, 239] on link "Download" at bounding box center [510, 251] width 209 height 24
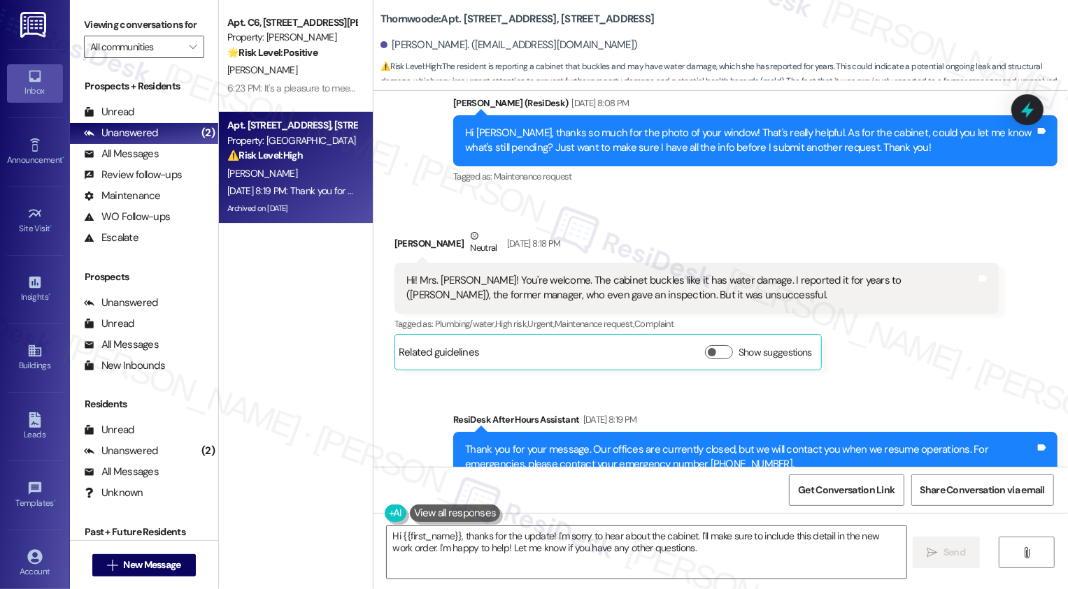
scroll to position [0, 0]
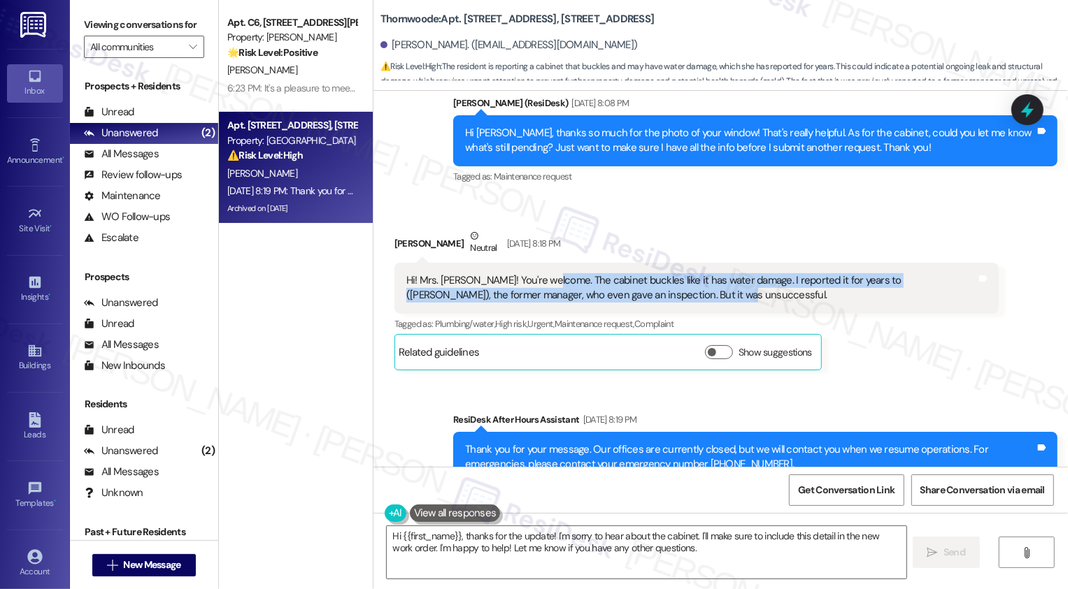
drag, startPoint x: 534, startPoint y: 231, endPoint x: 674, endPoint y: 245, distance: 140.5
click at [674, 273] on div "Hi! Mrs. [PERSON_NAME]! You're welcome. The cabinet buckles like it has water d…" at bounding box center [691, 288] width 570 height 30
click at [586, 273] on div "Hi! Mrs. [PERSON_NAME]! You're welcome. The cabinet buckles like it has water d…" at bounding box center [691, 288] width 570 height 30
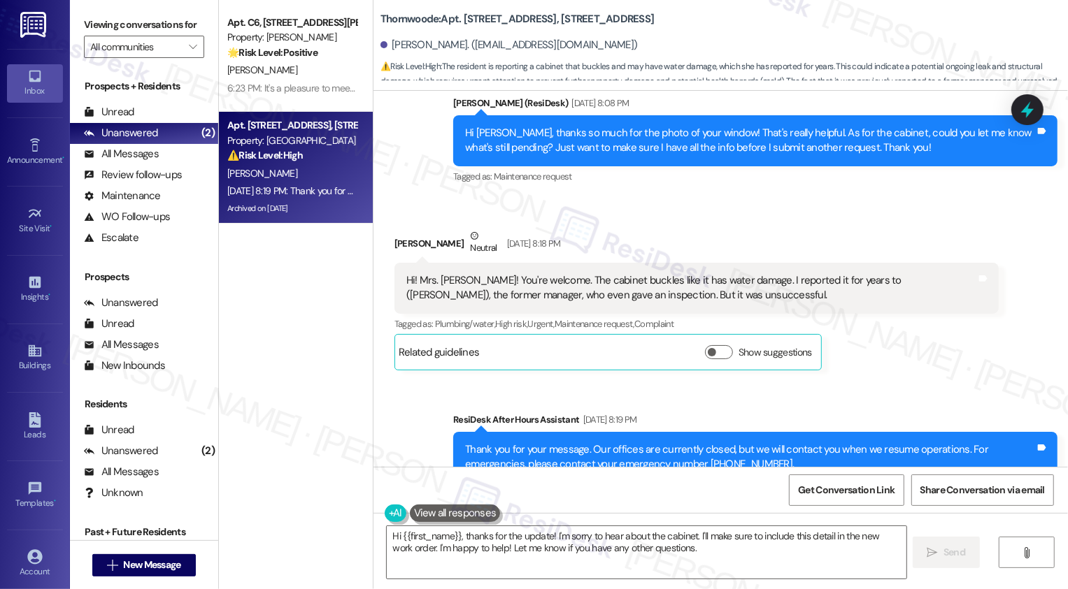
drag, startPoint x: 529, startPoint y: 232, endPoint x: 639, endPoint y: 243, distance: 110.3
click at [639, 273] on div "Hi! Mrs. [PERSON_NAME]! You're welcome. The cabinet buckles like it has water d…" at bounding box center [691, 288] width 570 height 30
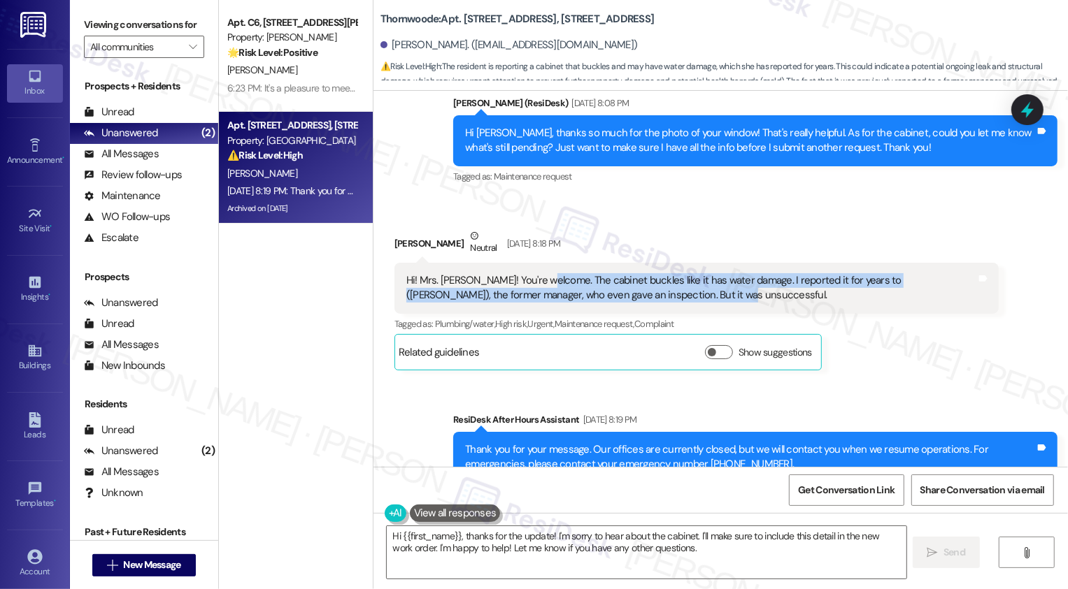
drag, startPoint x: 531, startPoint y: 231, endPoint x: 655, endPoint y: 253, distance: 126.3
click at [654, 273] on div "Hi! Mrs. [PERSON_NAME]! You're welcome. The cabinet buckles like it has water d…" at bounding box center [691, 288] width 570 height 30
copy div "The cabinet buckles like it has water damage. I reported it for years to ([PERS…"
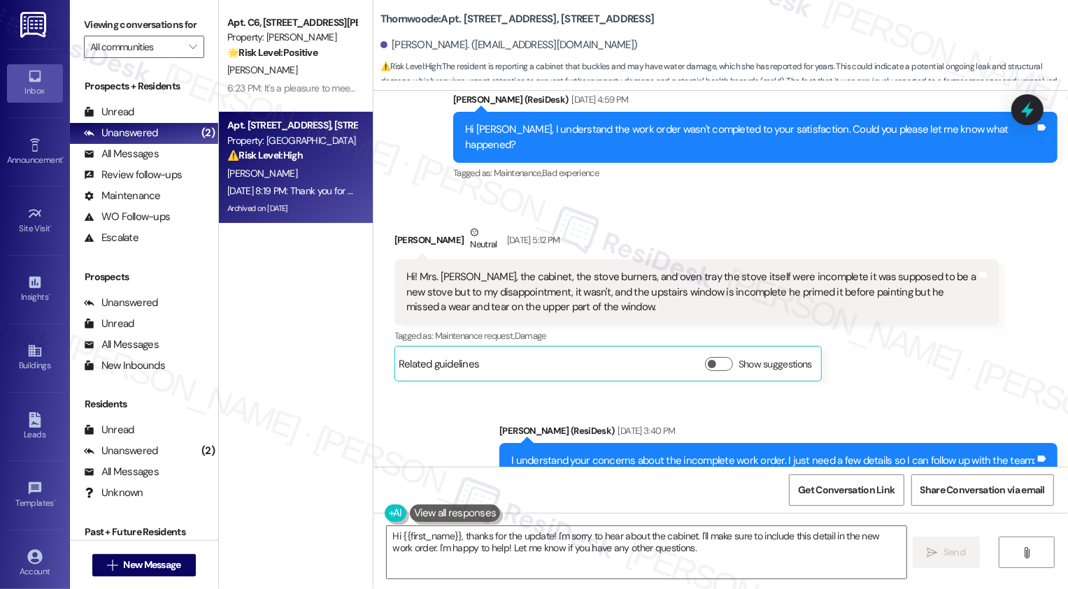
scroll to position [2367, 0]
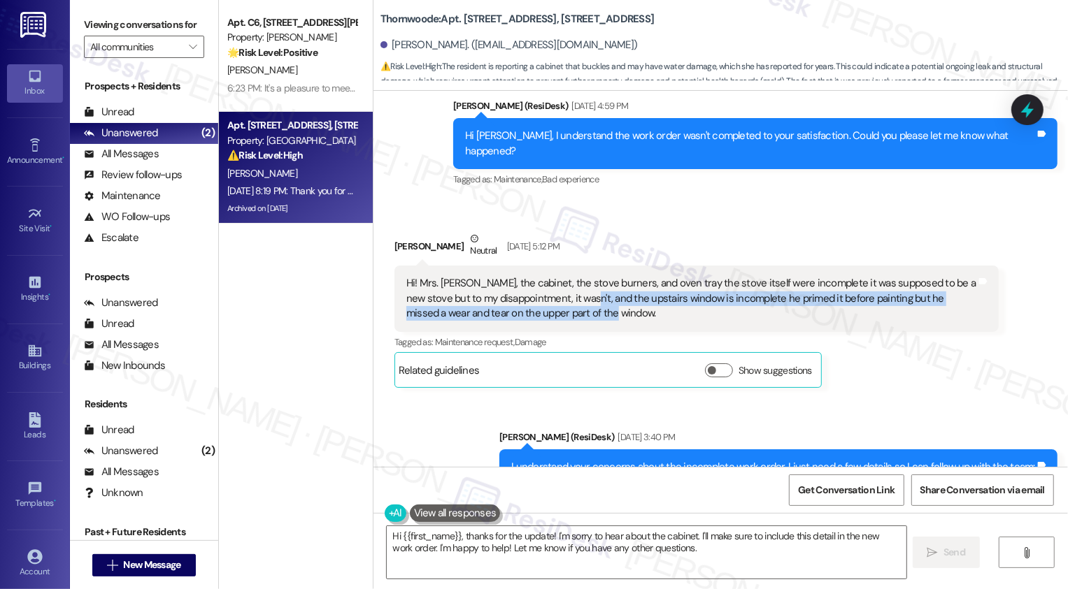
drag, startPoint x: 554, startPoint y: 266, endPoint x: 562, endPoint y: 279, distance: 14.7
click at [562, 279] on div "Hi! Mrs. [PERSON_NAME], the cabinet, the stove burners, and oven tray the stove…" at bounding box center [691, 298] width 570 height 45
copy div "the upstairs window is incomplete he primed it before painting but he missed a …"
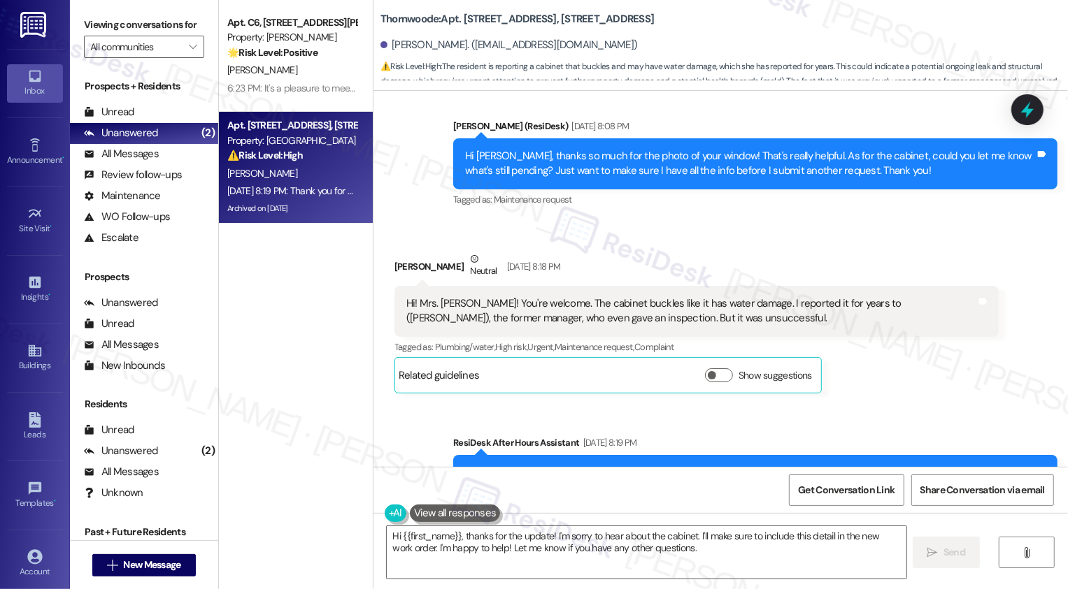
scroll to position [3796, 0]
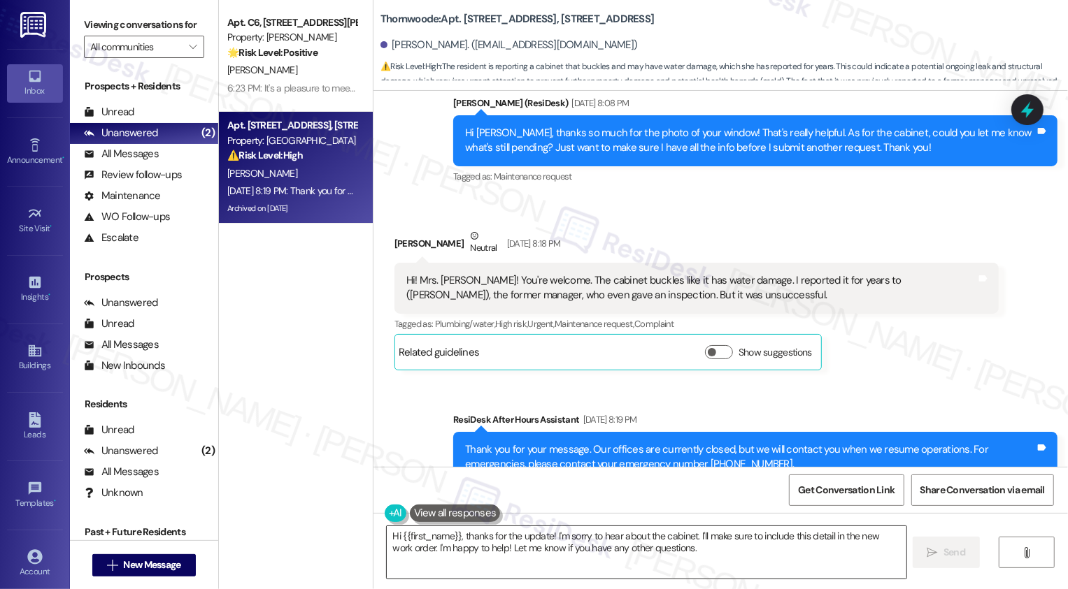
click at [685, 564] on textarea "Hi {{first_name}}, thanks for the update! I'm sorry to hear about the cabinet. …" at bounding box center [646, 552] width 519 height 52
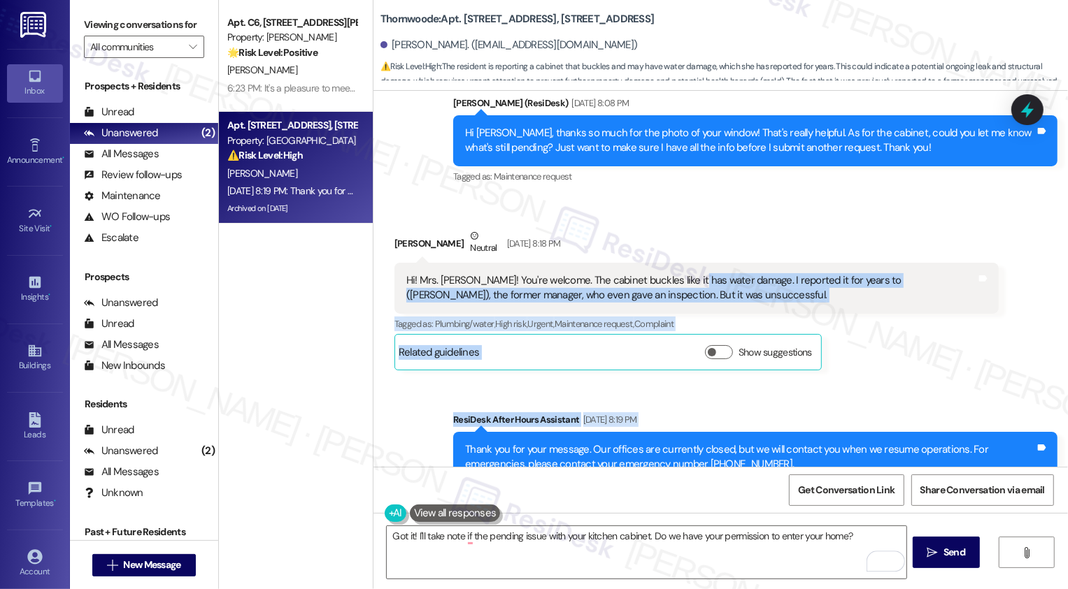
drag, startPoint x: 678, startPoint y: 227, endPoint x: 505, endPoint y: 523, distance: 343.4
click at [508, 515] on div "WO [PERSON_NAME] started [DATE] 8:00 PM Show details Received via SMS [PERSON_N…" at bounding box center [720, 385] width 694 height 589
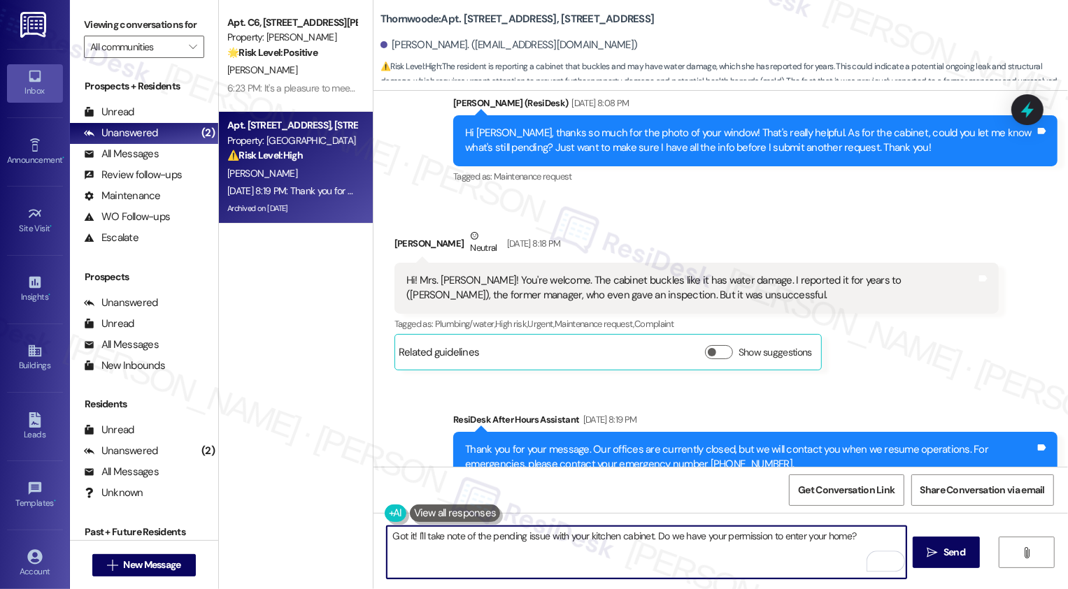
click at [647, 537] on textarea "Got it! I'll take note of the pending issue with your kitchen cabinet. Do we ha…" at bounding box center [646, 552] width 519 height 52
click at [673, 560] on textarea "Got it! I'll take note of the pending issue with your kitchen cabinet. I'll go …" at bounding box center [646, 552] width 519 height 52
type textarea "Got it! I'll take note of the pending issue with your kitchen cabinet. I'll go …"
click at [869, 559] on div "Rewrite with Grammarly" at bounding box center [876, 562] width 15 height 16
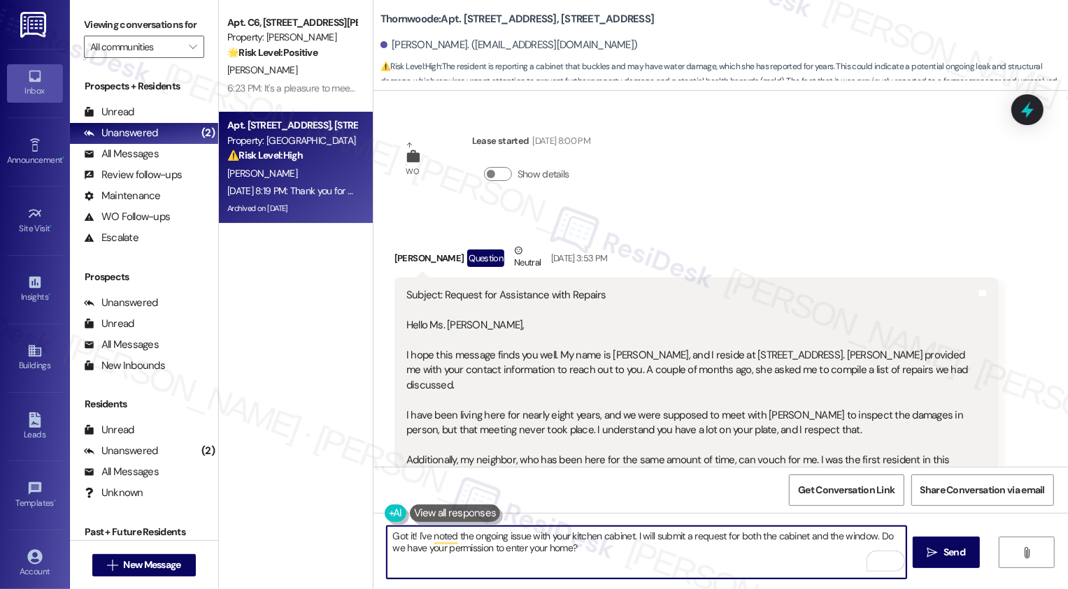
scroll to position [3796, 0]
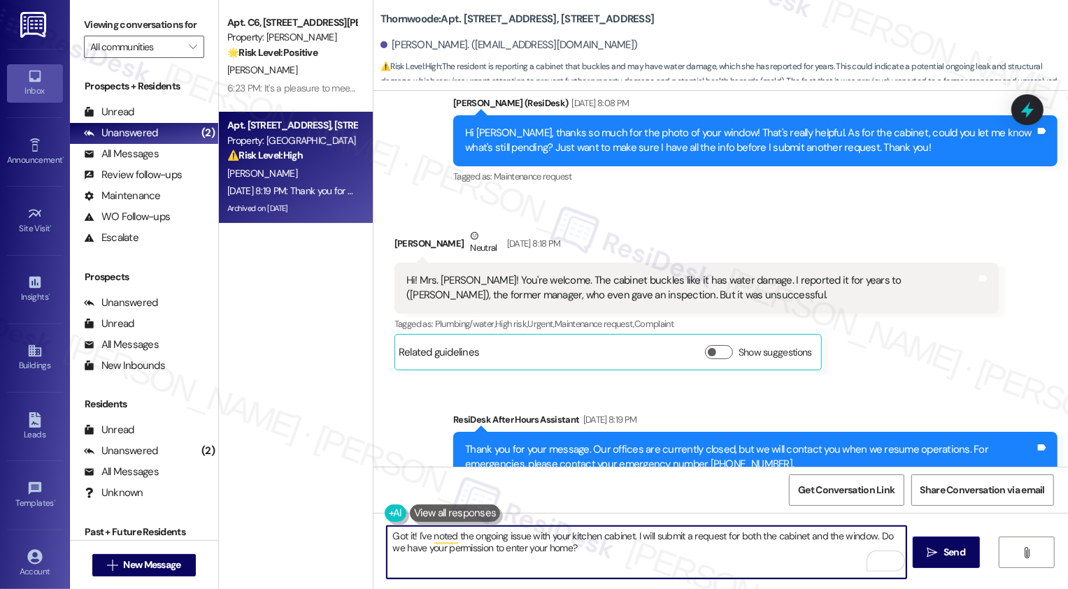
click at [662, 538] on textarea "Got it! I've noted the ongoing issue with your kitchen cabinet. I will submit a…" at bounding box center [646, 552] width 519 height 52
click at [663, 544] on textarea "Got it! I've noted the ongoing issue with your kitchen cabinet. I will submit a…" at bounding box center [646, 552] width 519 height 52
click at [932, 549] on icon "" at bounding box center [932, 552] width 10 height 11
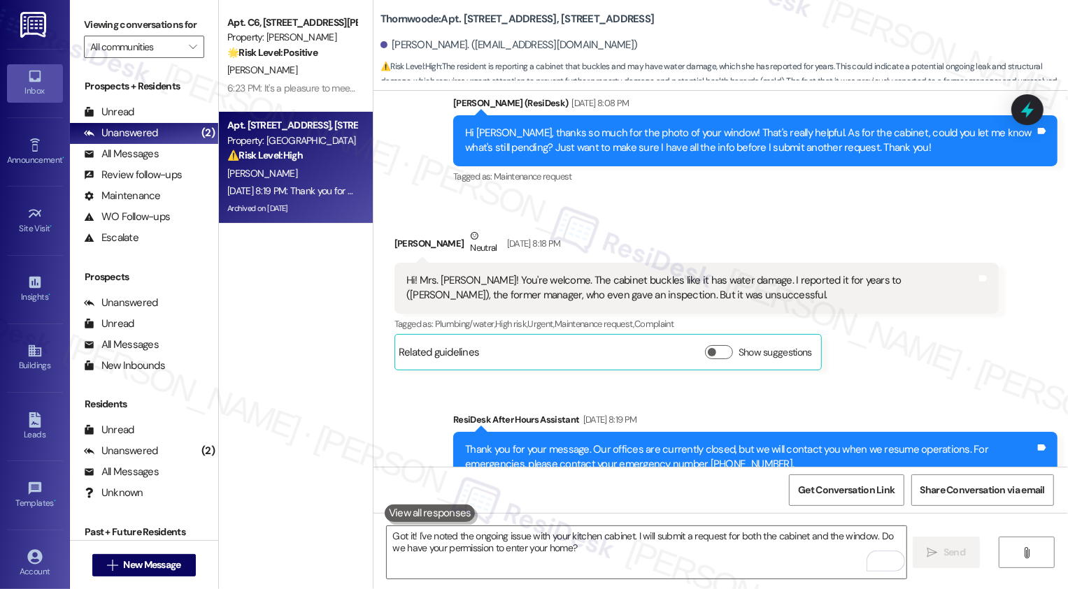
click at [748, 218] on div "Received via SMS Alandra Anderson Neutral Sep 19, 2025 at 8:18 PM Hi! Mrs. Sara…" at bounding box center [696, 299] width 625 height 163
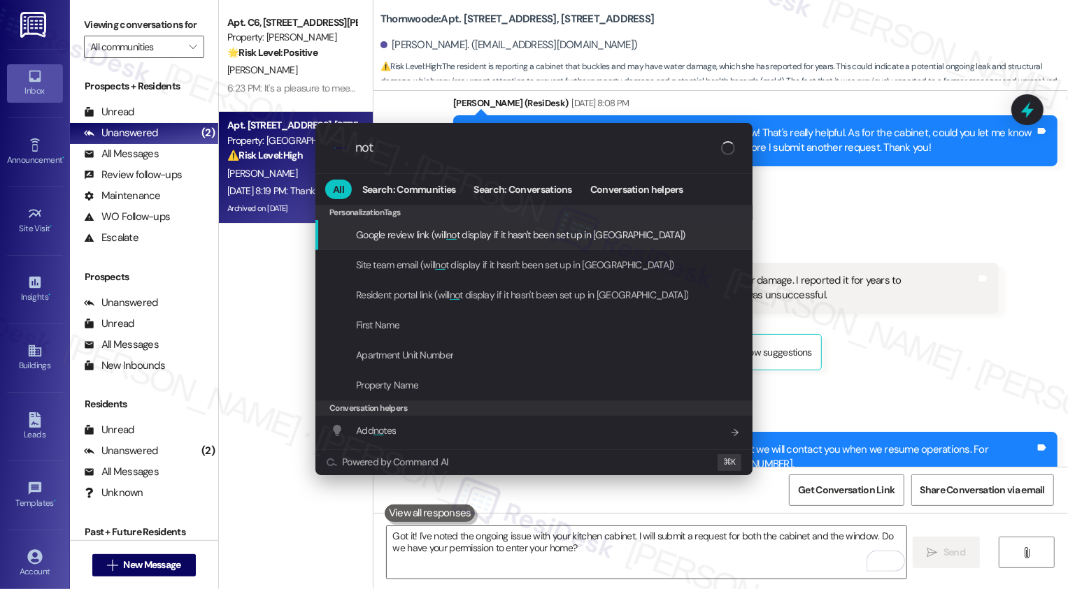
type input "note"
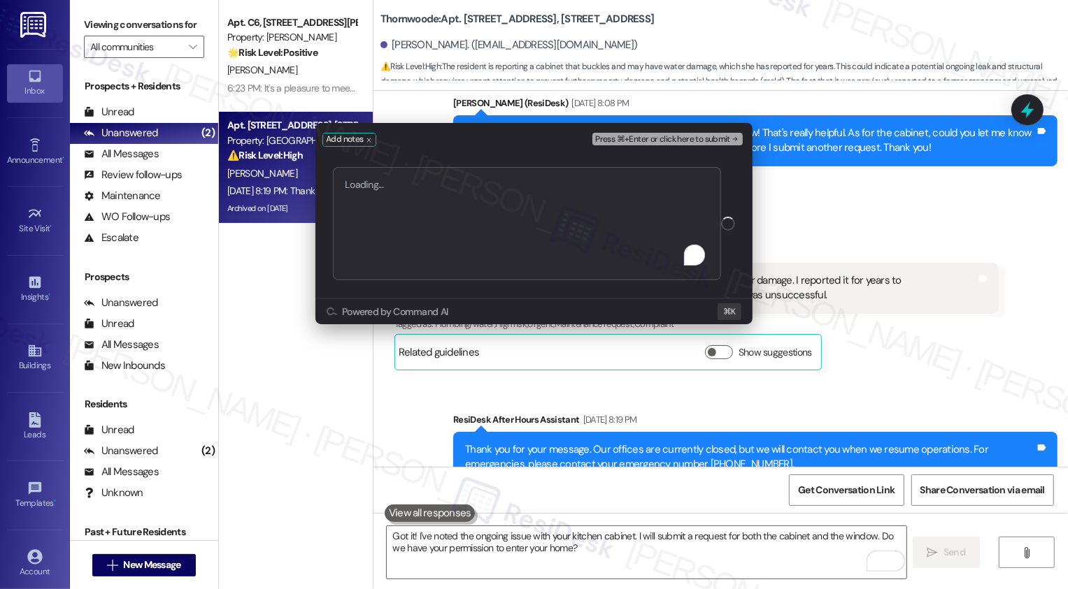
type textarea "Service Request #12074 has been created."
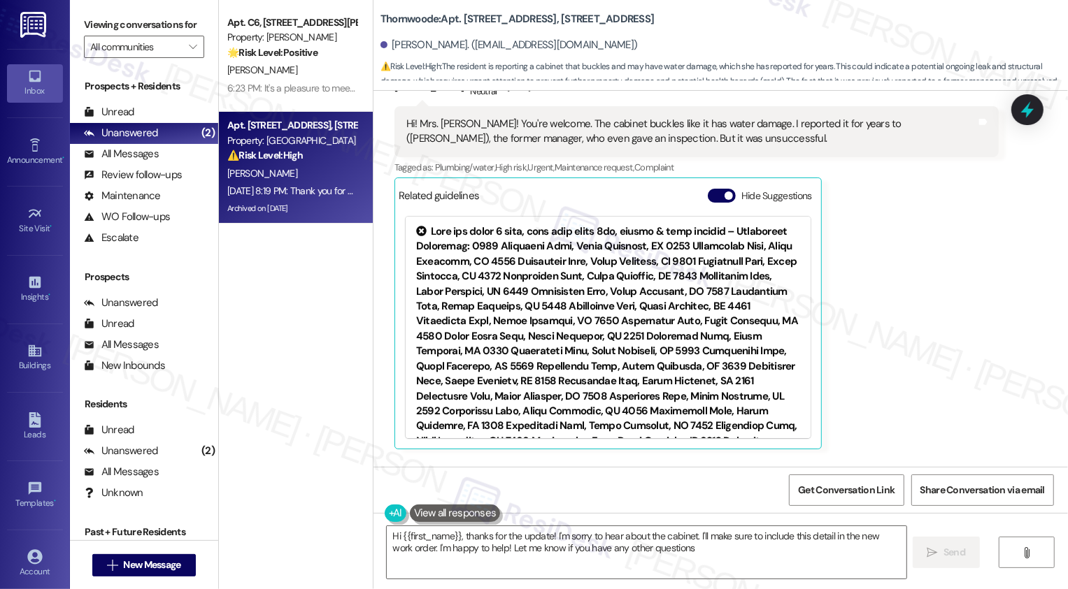
type textarea "Hi {{first_name}}, thanks for the update! I'm sorry to hear about the cabinet. …"
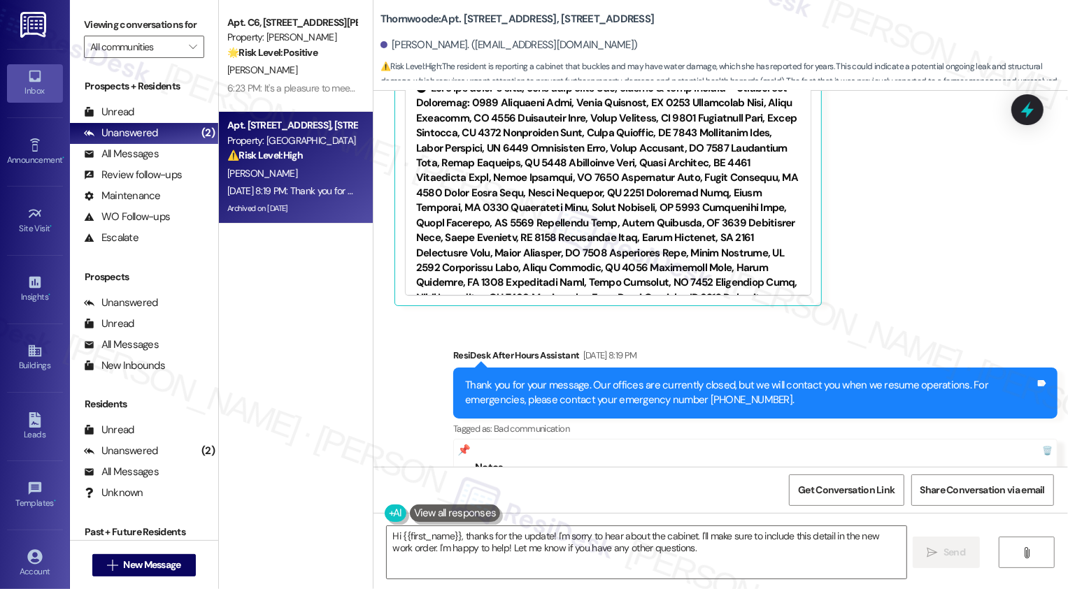
scroll to position [4165, 0]
